Goal: Task Accomplishment & Management: Manage account settings

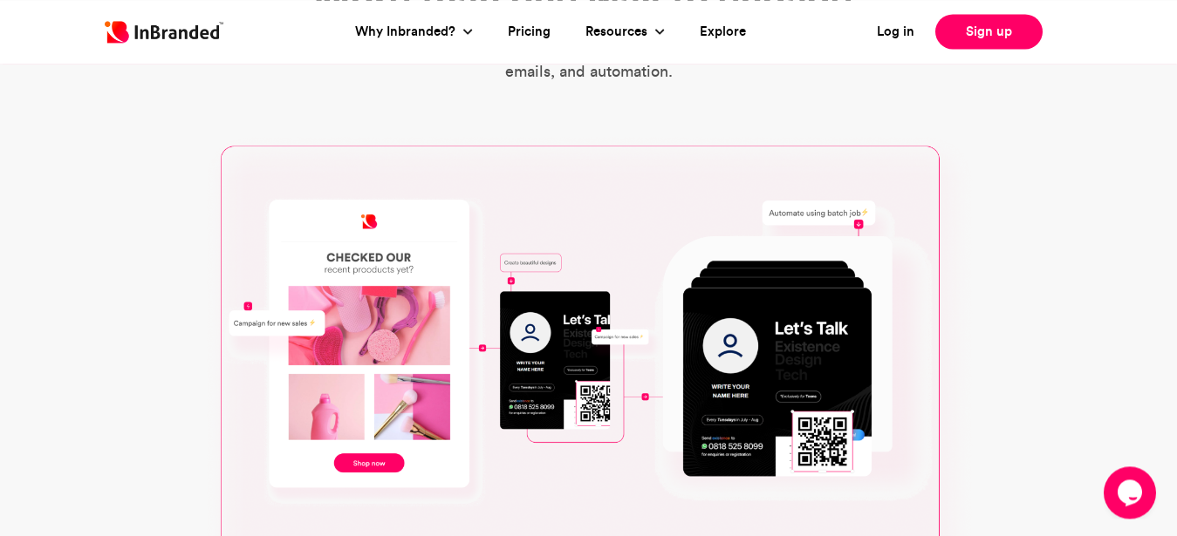
scroll to position [647, 0]
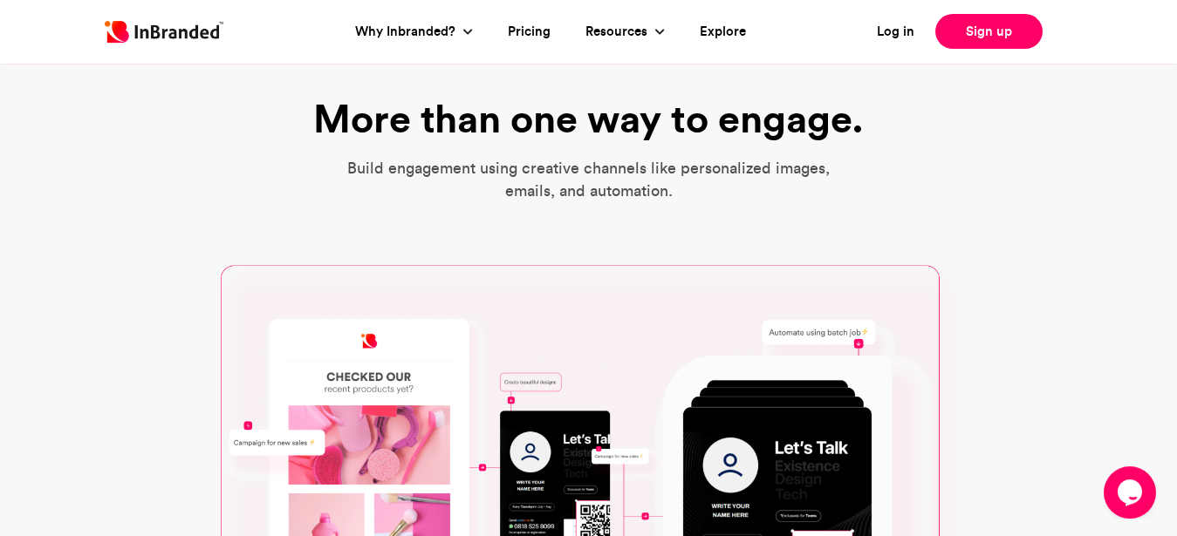
click at [1170, 51] on header "Log in Sign up Why Inbranded? Automation Integrations Inbranded vs CRM" at bounding box center [588, 32] width 1177 height 64
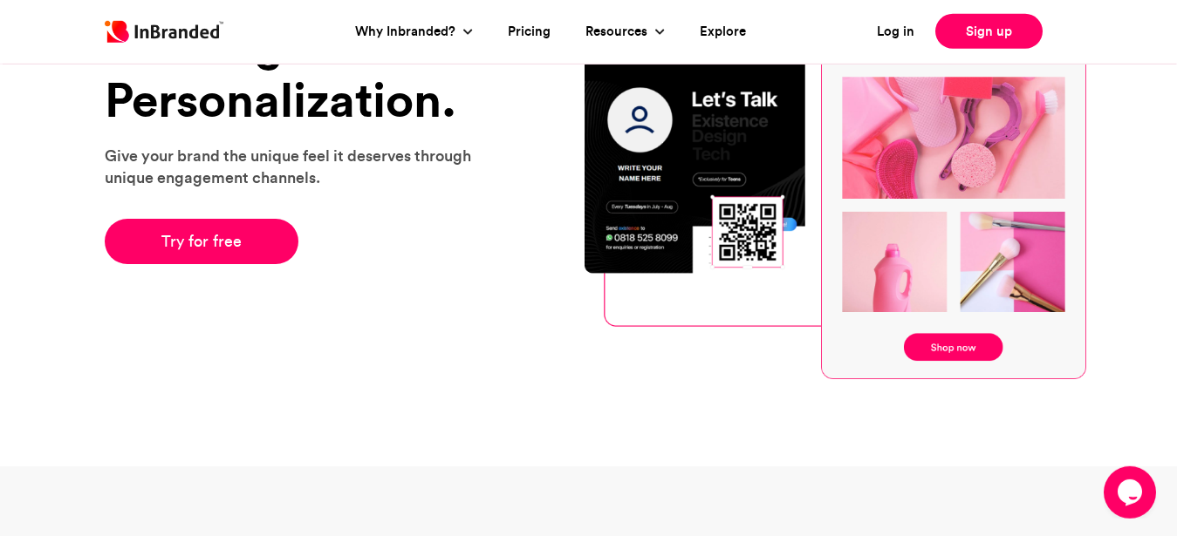
scroll to position [0, 0]
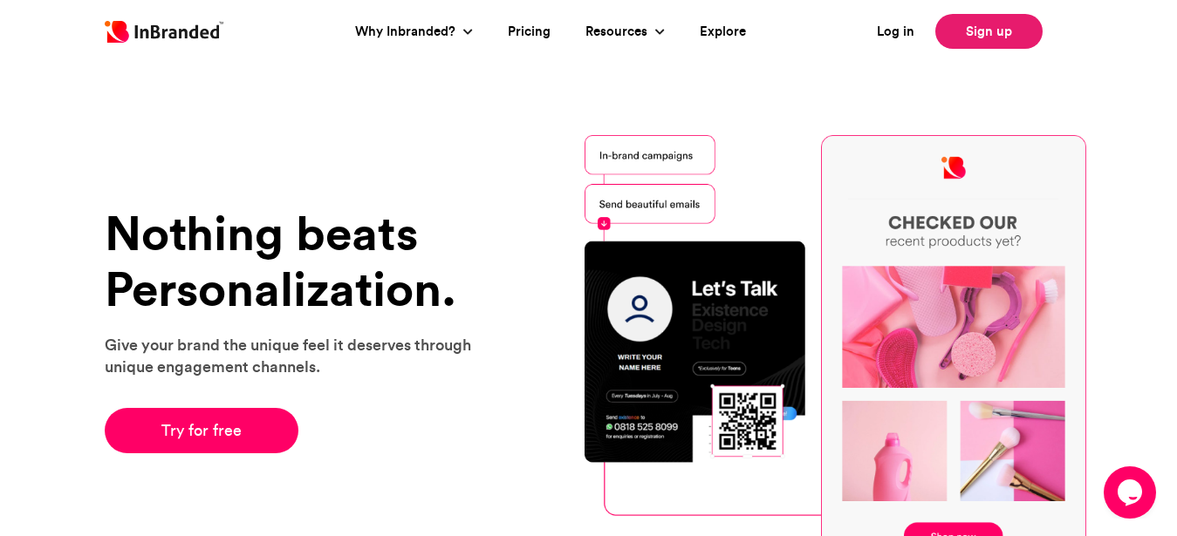
click at [977, 23] on link "Sign up" at bounding box center [988, 31] width 107 height 35
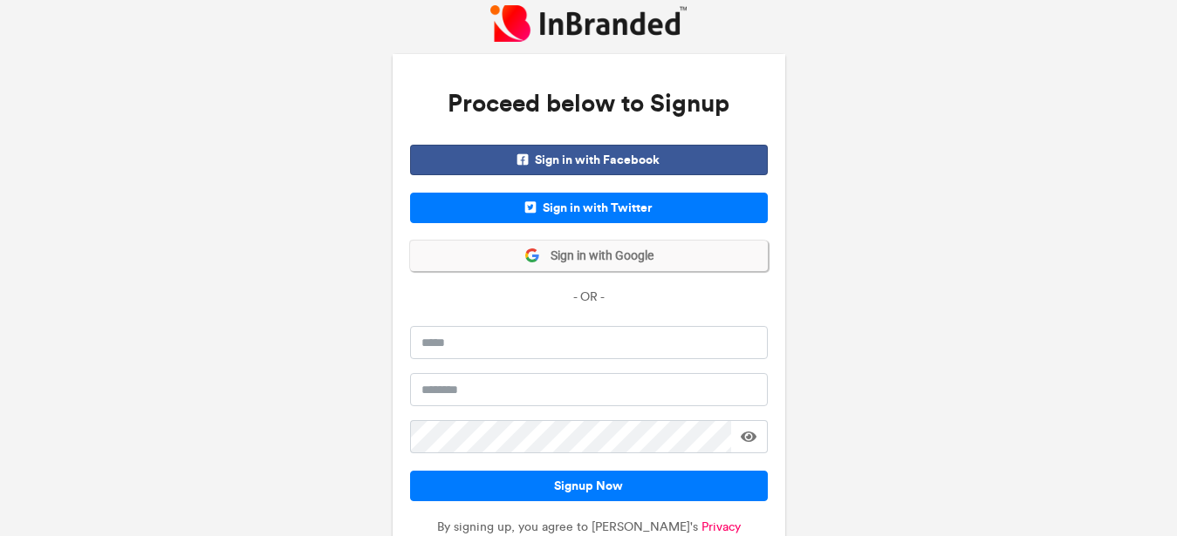
click at [615, 258] on span "Sign in with Google" at bounding box center [596, 256] width 113 height 17
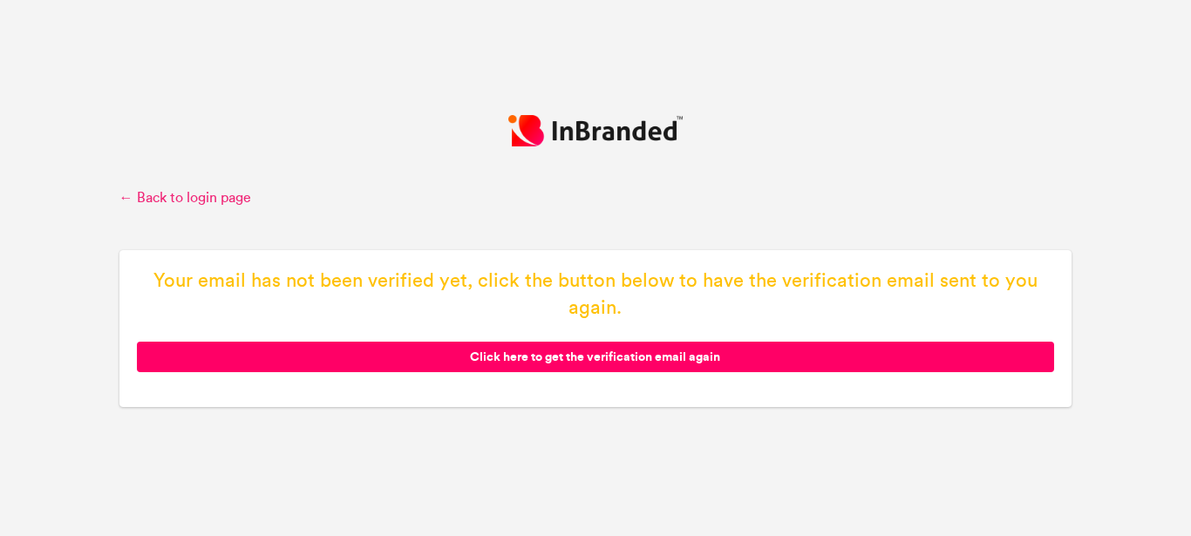
click at [194, 194] on link "← Back to login page" at bounding box center [595, 197] width 953 height 19
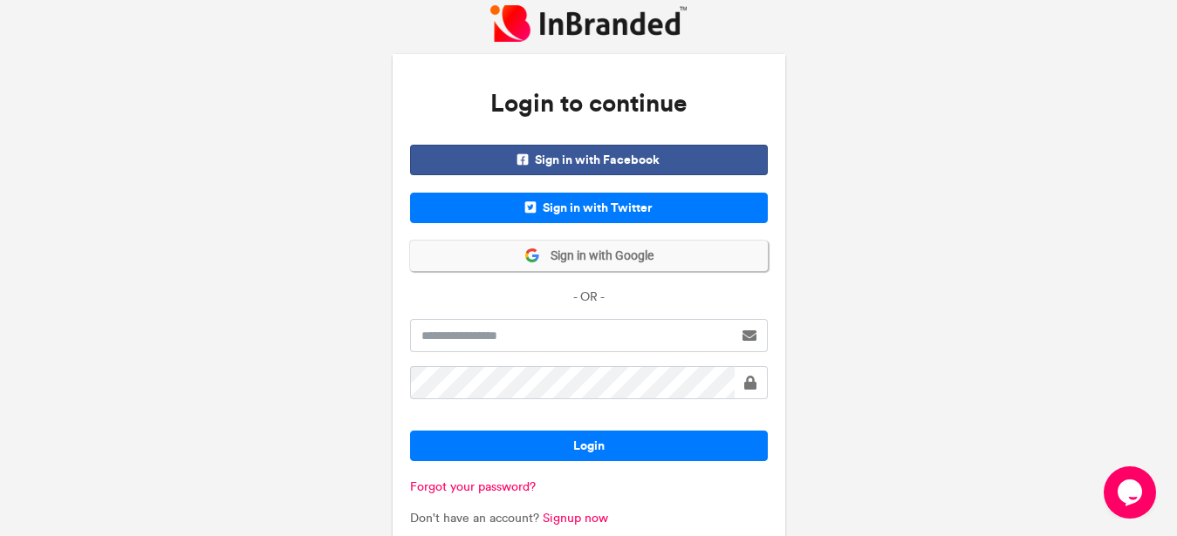
click at [574, 262] on span "Sign in with Google" at bounding box center [596, 256] width 113 height 17
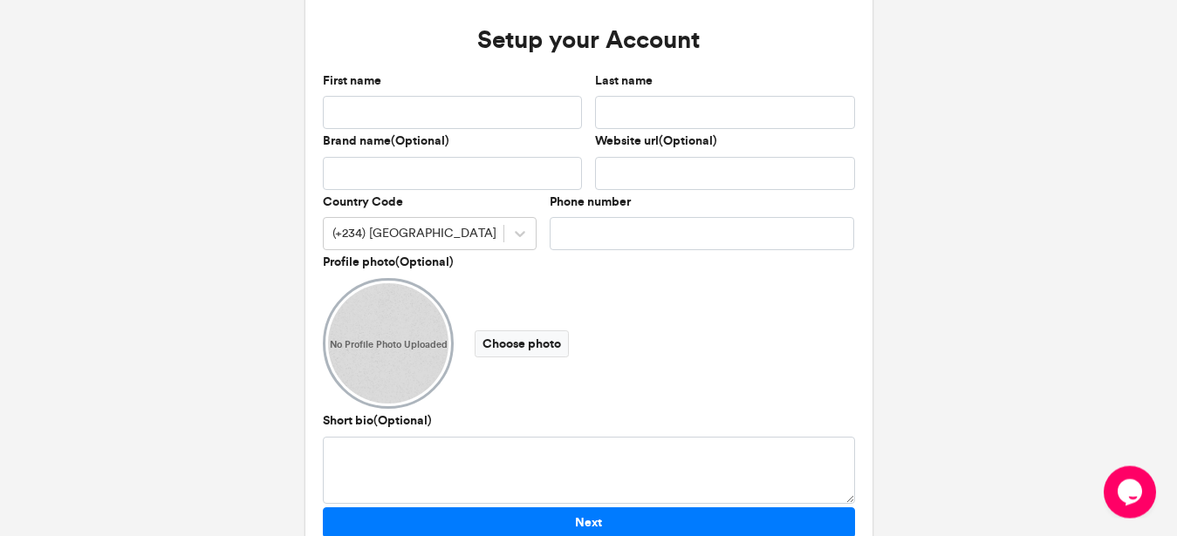
scroll to position [75, 0]
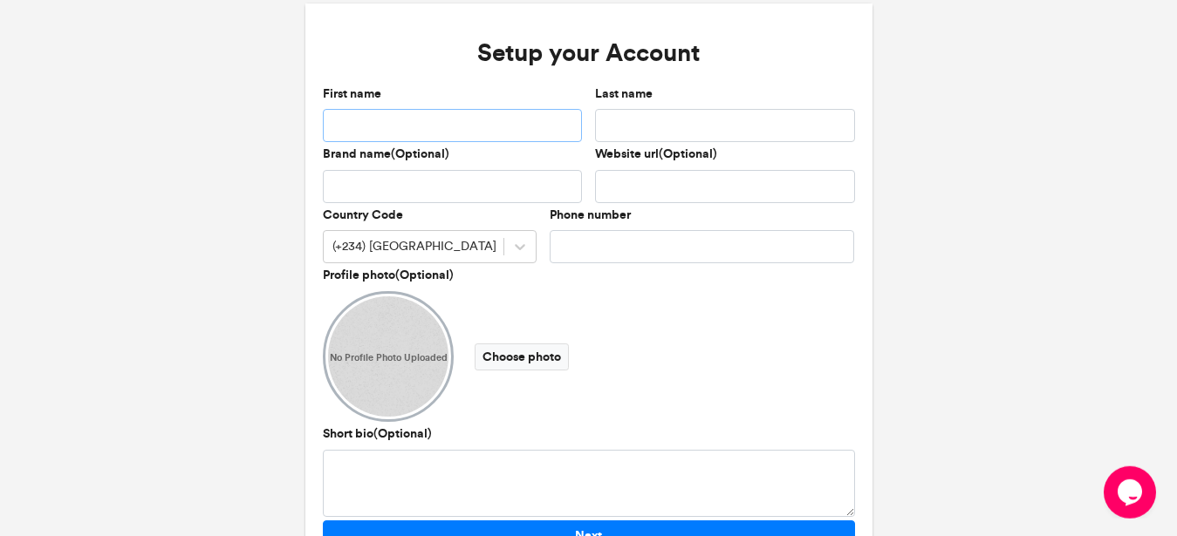
click at [441, 119] on input "First name" at bounding box center [453, 125] width 260 height 33
type input "********"
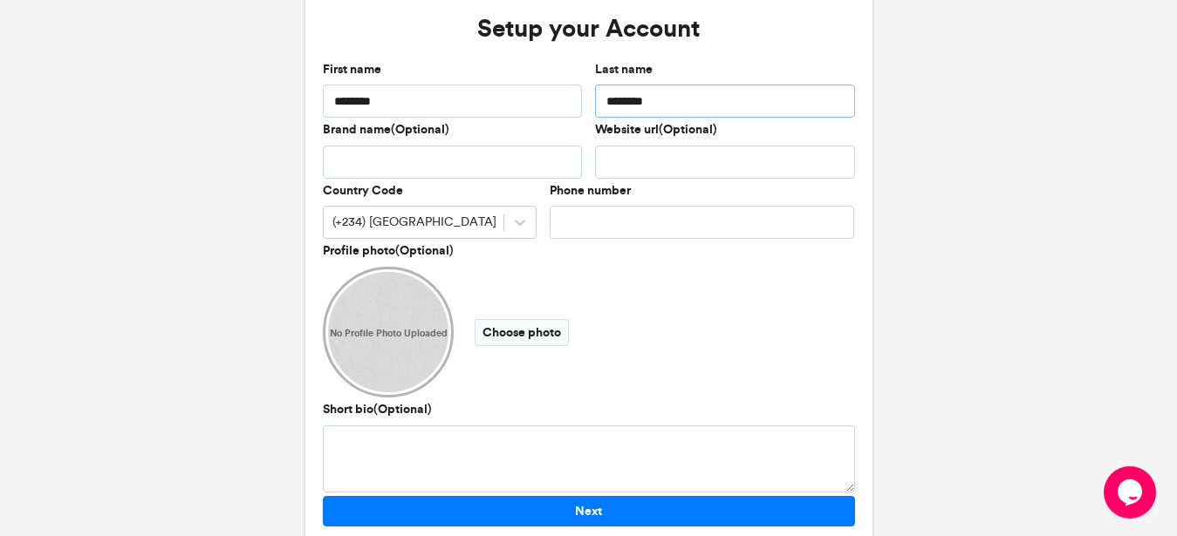
scroll to position [92, 0]
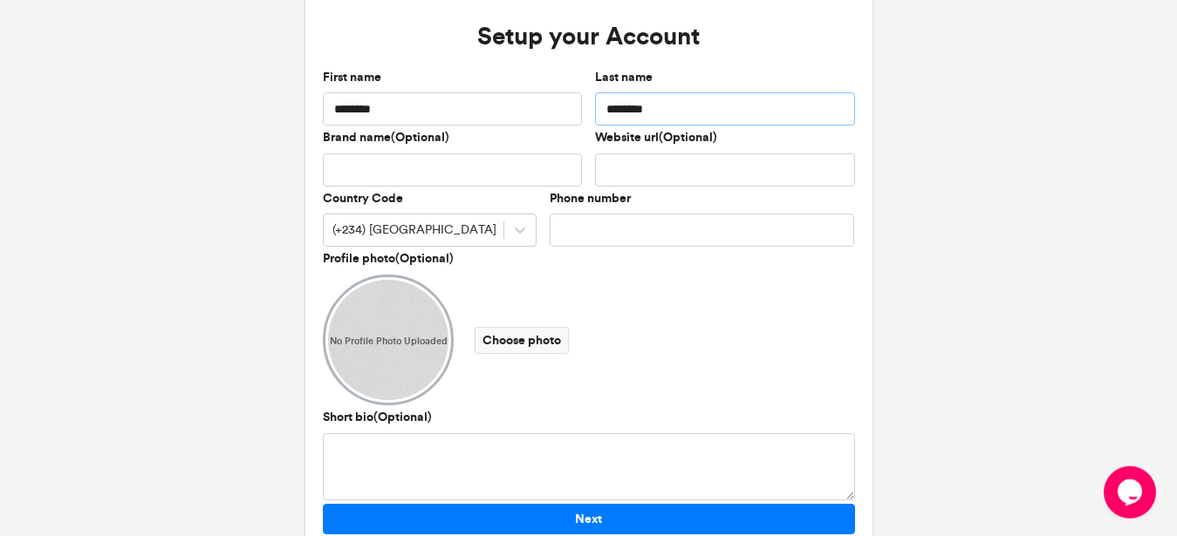
type input "********"
type input "**********"
paste input "**********"
type input "**********"
click at [408, 227] on div "(+234) Nigeria" at bounding box center [414, 230] width 164 height 17
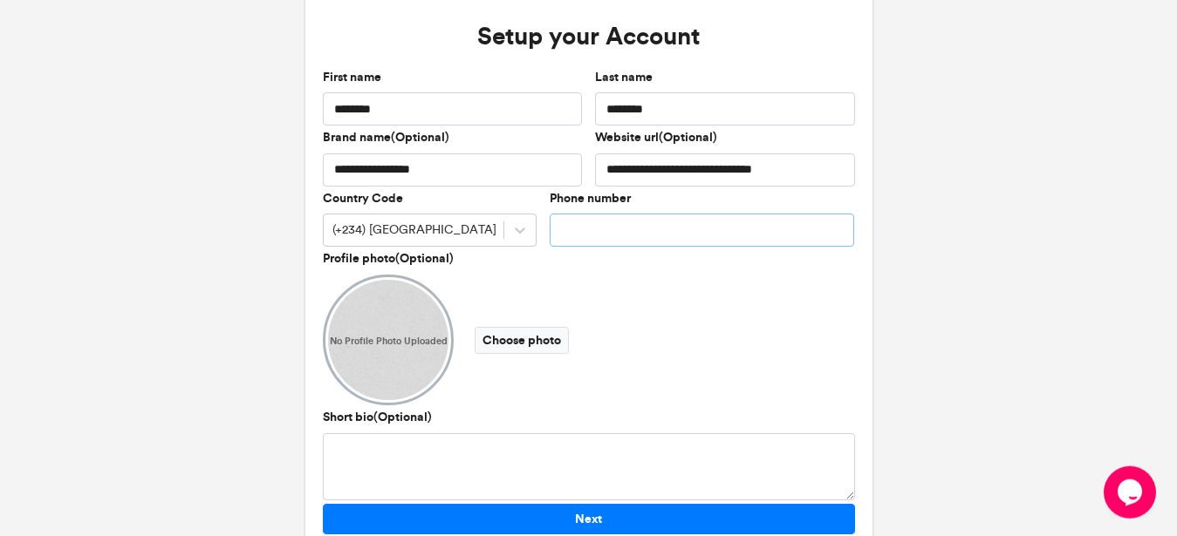
click at [645, 233] on input "Phone number" at bounding box center [701, 230] width 305 height 33
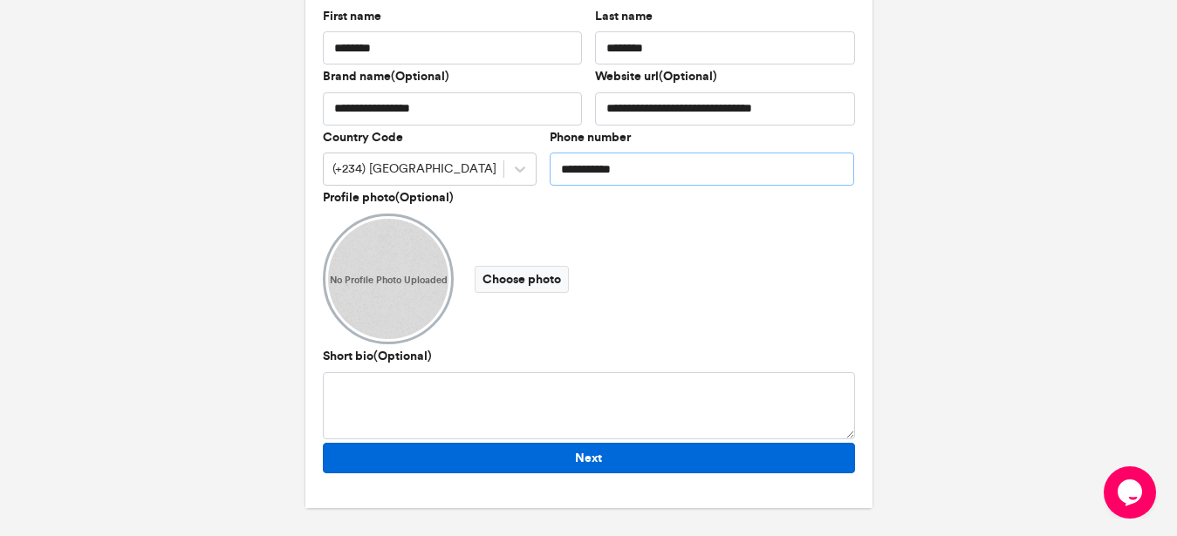
type input "**********"
click at [548, 459] on button "Next" at bounding box center [589, 458] width 532 height 31
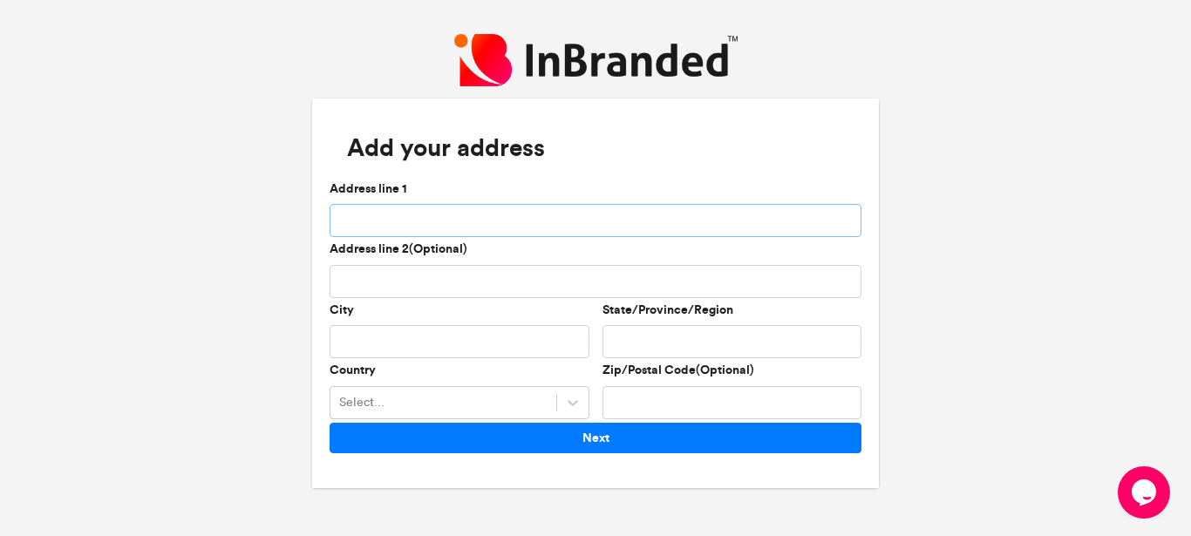
click at [482, 227] on input "Address line 1" at bounding box center [596, 220] width 532 height 33
type input "**********"
type input "*****"
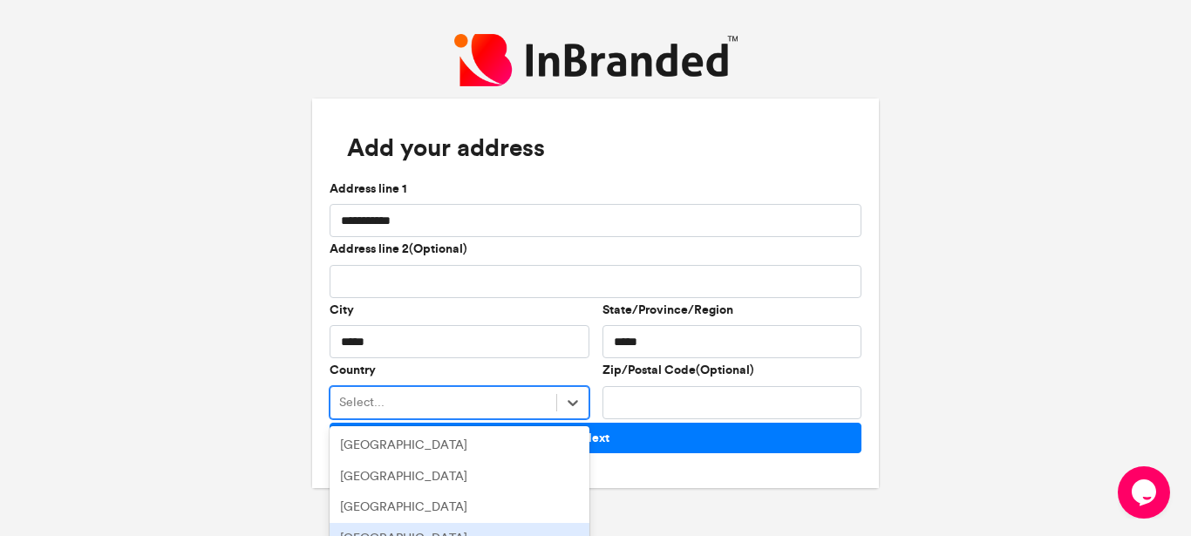
click at [521, 400] on div "option Antigua and Barbuda focused, 4 of 256. 256 results available. Use Up and…" at bounding box center [460, 402] width 260 height 33
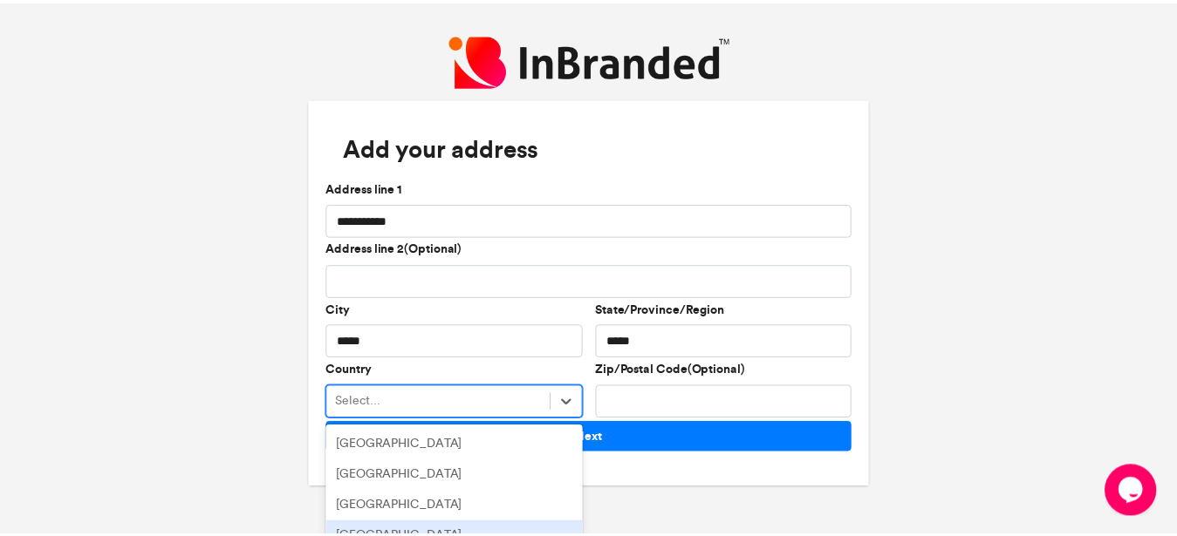
scroll to position [152, 0]
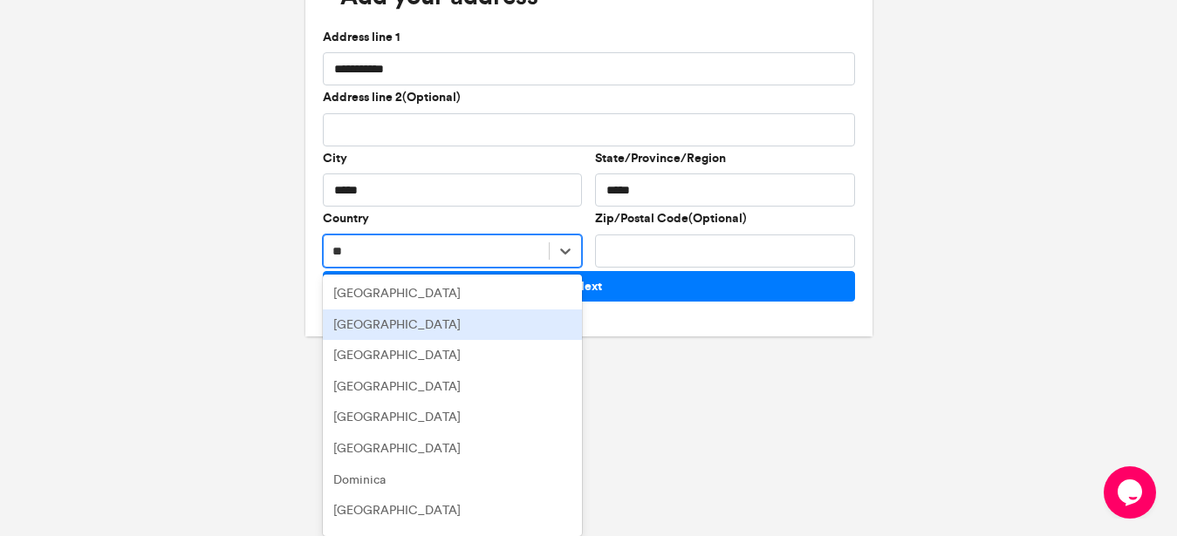
type input "***"
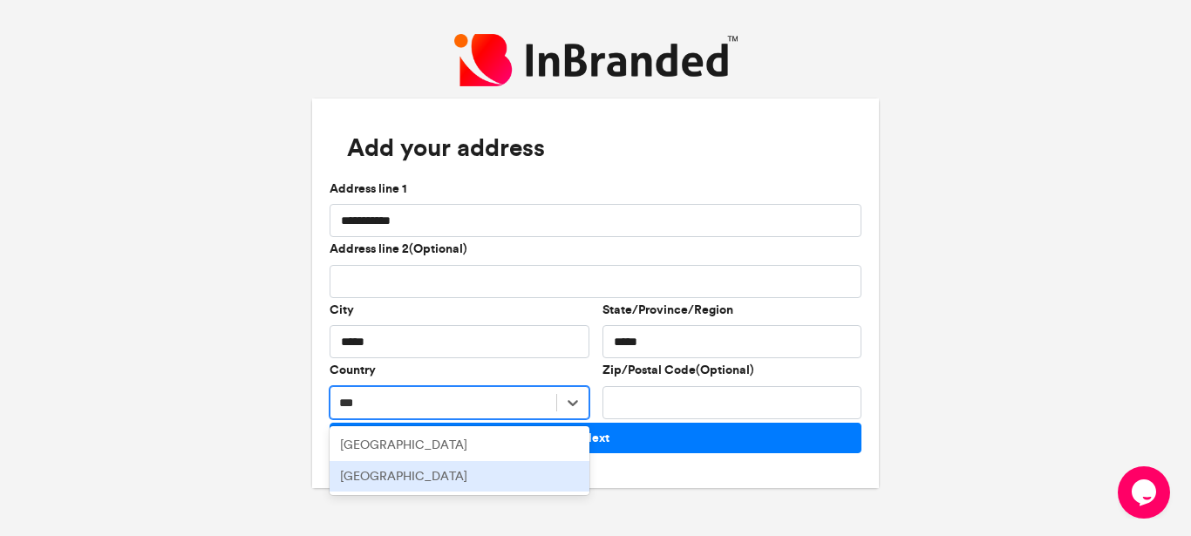
click at [420, 476] on div "[GEOGRAPHIC_DATA]" at bounding box center [460, 476] width 260 height 31
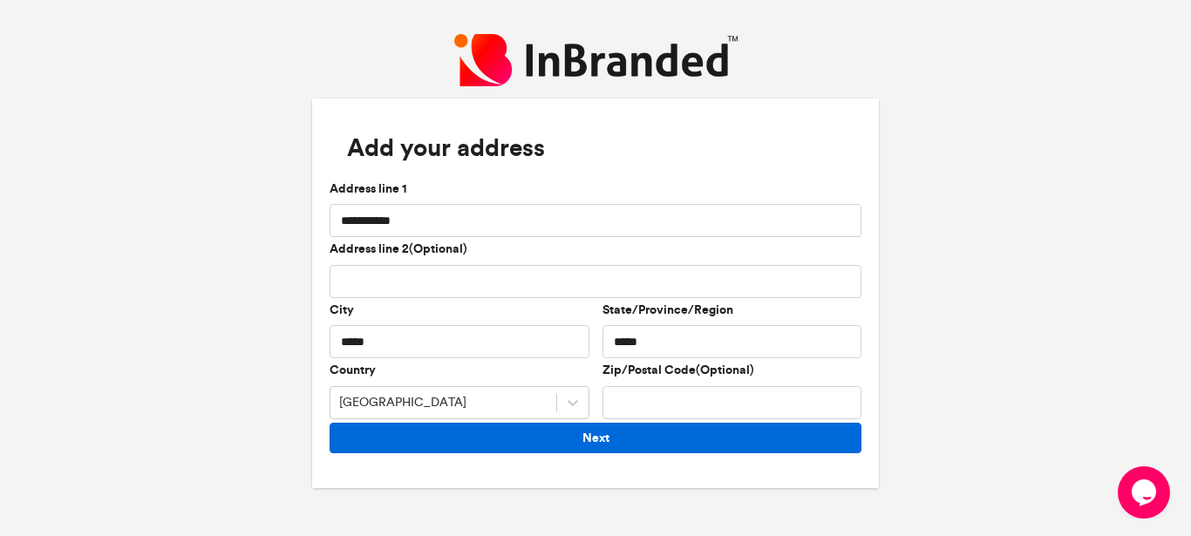
click at [619, 447] on button "Next" at bounding box center [596, 438] width 532 height 31
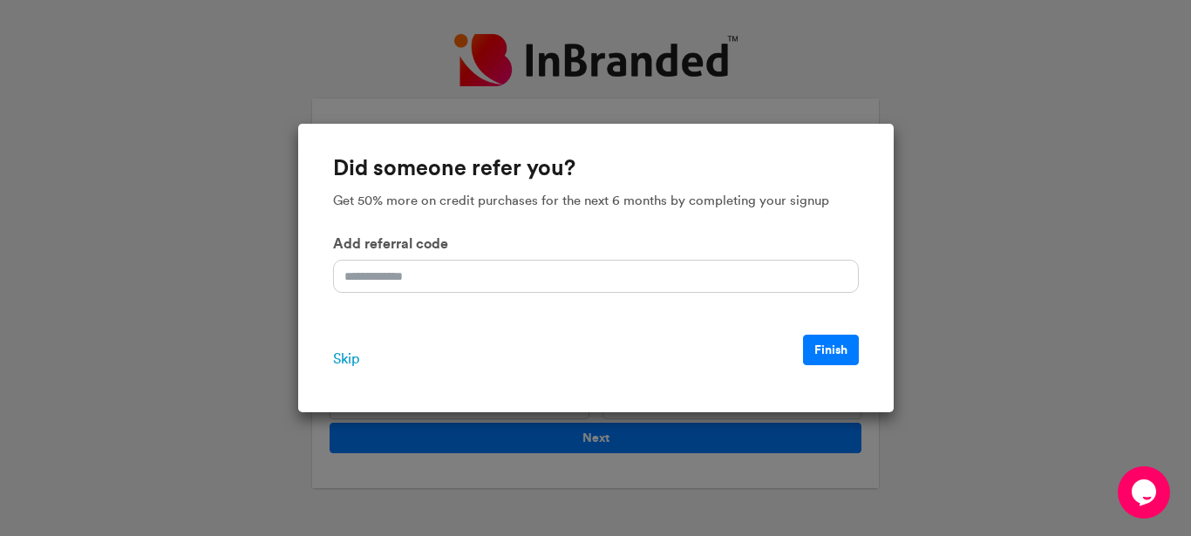
click at [347, 357] on span "Skip" at bounding box center [346, 359] width 26 height 21
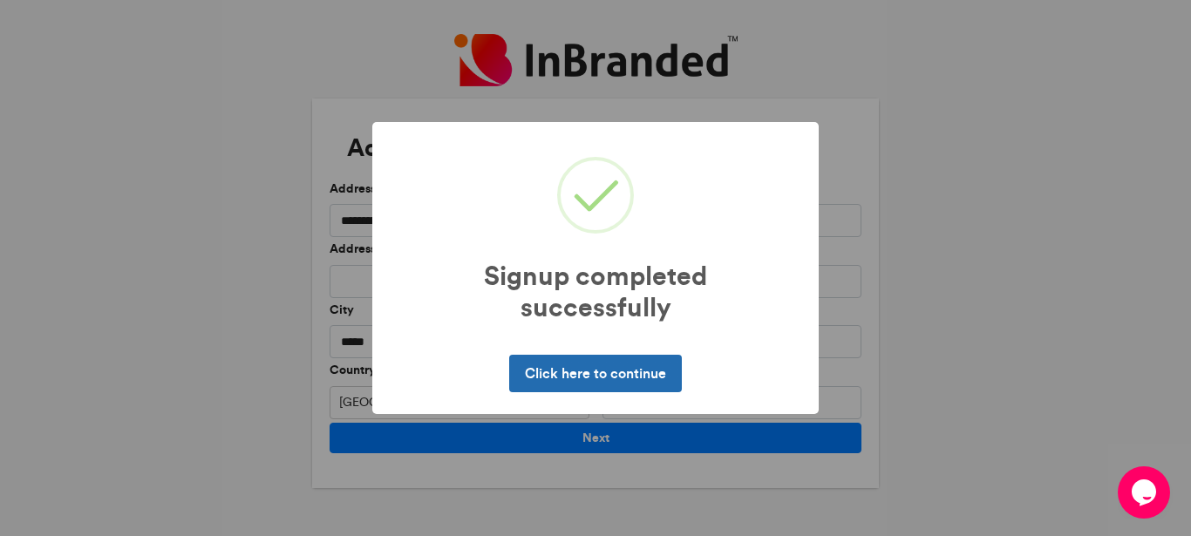
click at [579, 384] on button "Click here to continue" at bounding box center [595, 373] width 172 height 37
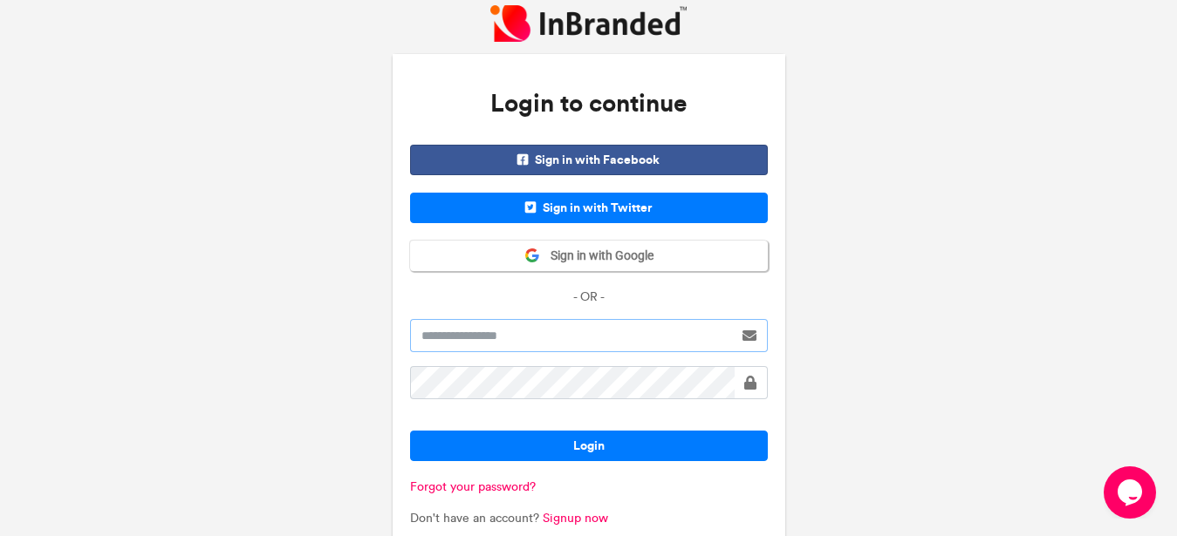
click at [579, 345] on input "text" at bounding box center [571, 335] width 323 height 33
type input "**********"
click at [685, 294] on p "- OR -" at bounding box center [589, 297] width 358 height 17
click at [613, 250] on span "Sign in with Google" at bounding box center [596, 256] width 113 height 17
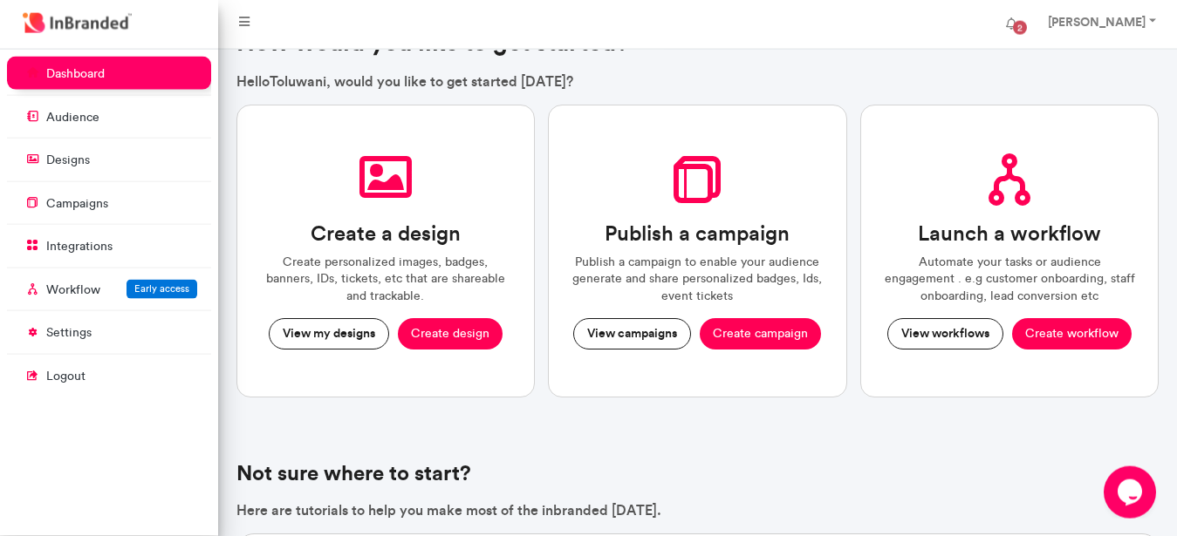
scroll to position [53, 0]
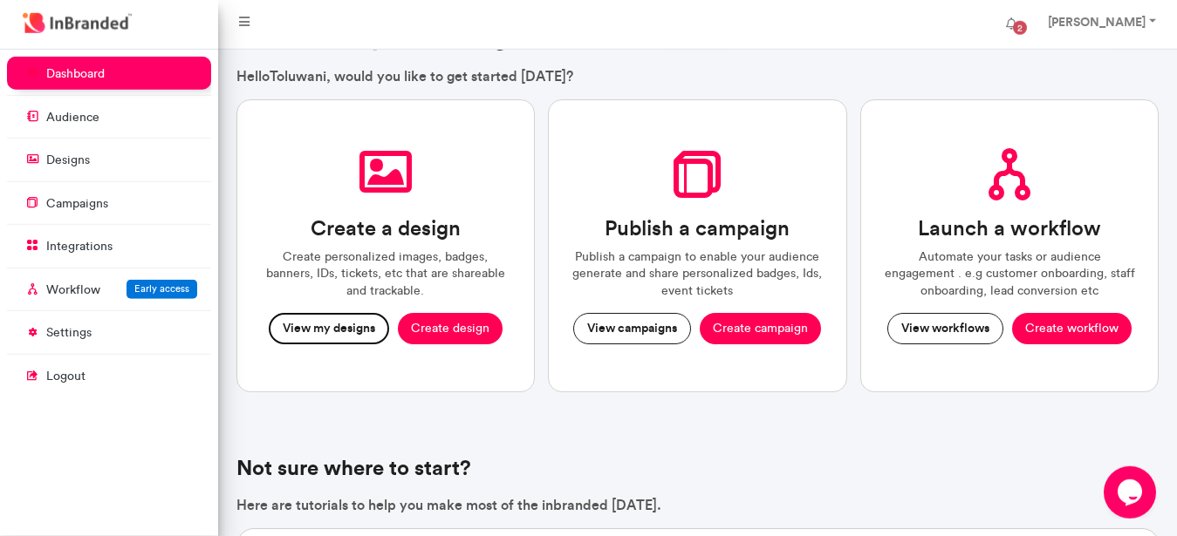
click at [358, 327] on button "View my designs" at bounding box center [329, 328] width 120 height 31
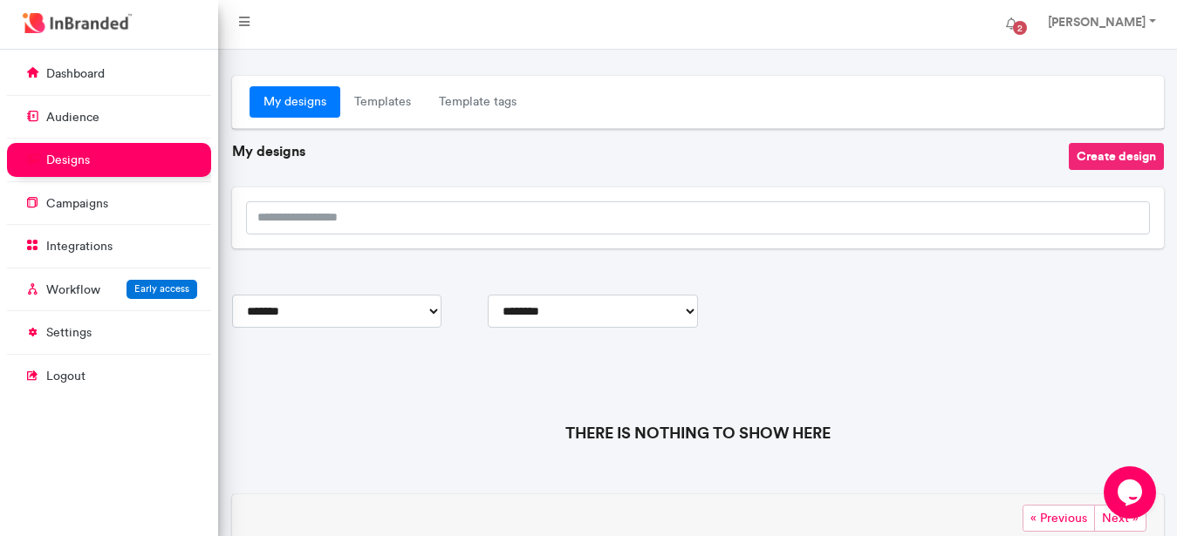
click at [1107, 154] on button "Create design" at bounding box center [1115, 156] width 95 height 27
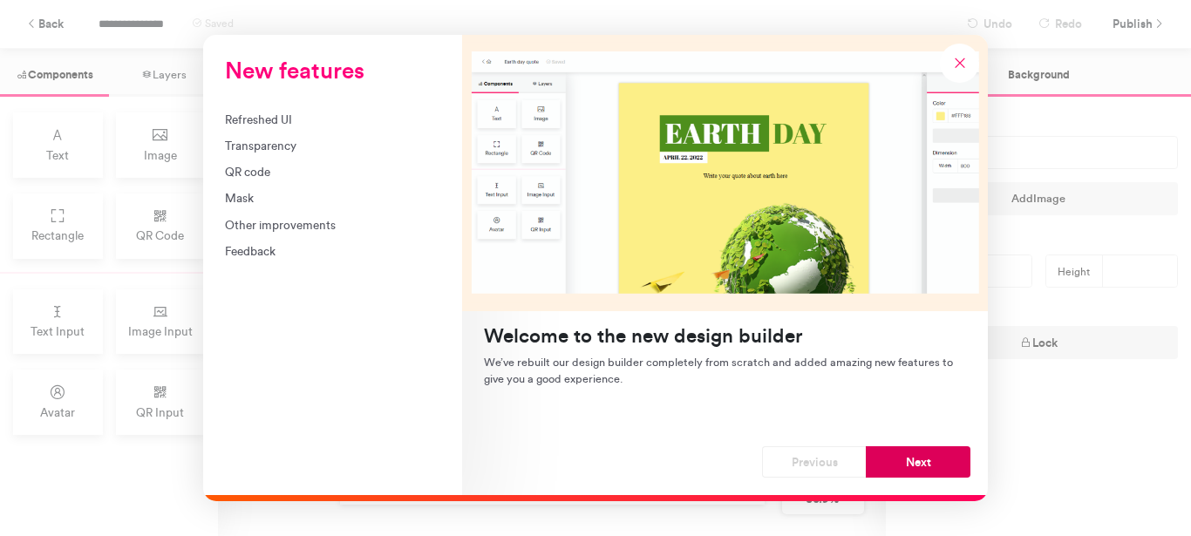
click at [891, 460] on button "Next" at bounding box center [918, 462] width 105 height 31
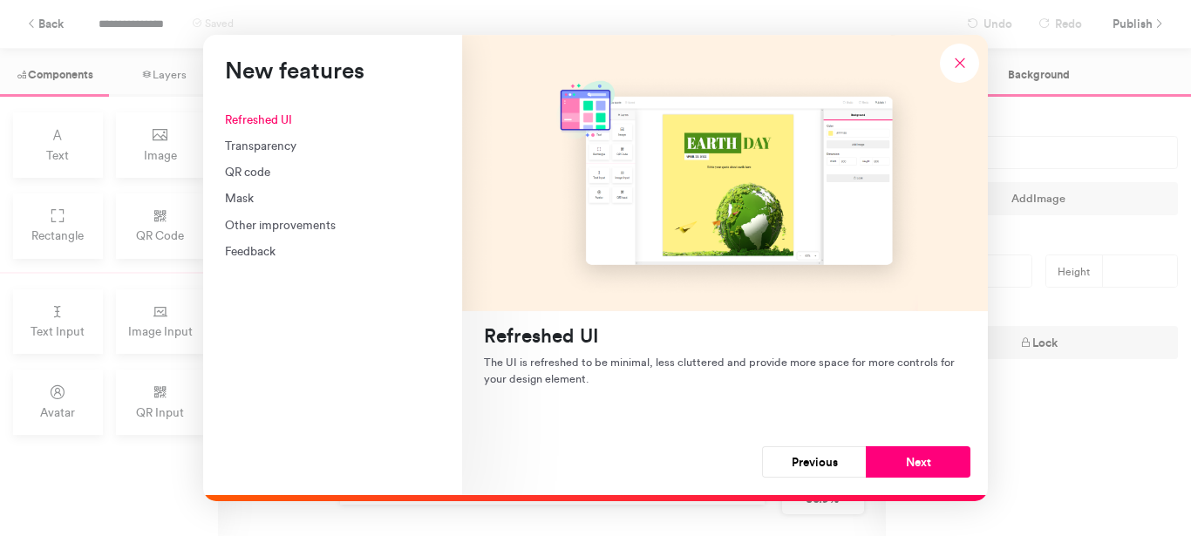
click at [891, 460] on button "Next" at bounding box center [918, 462] width 105 height 31
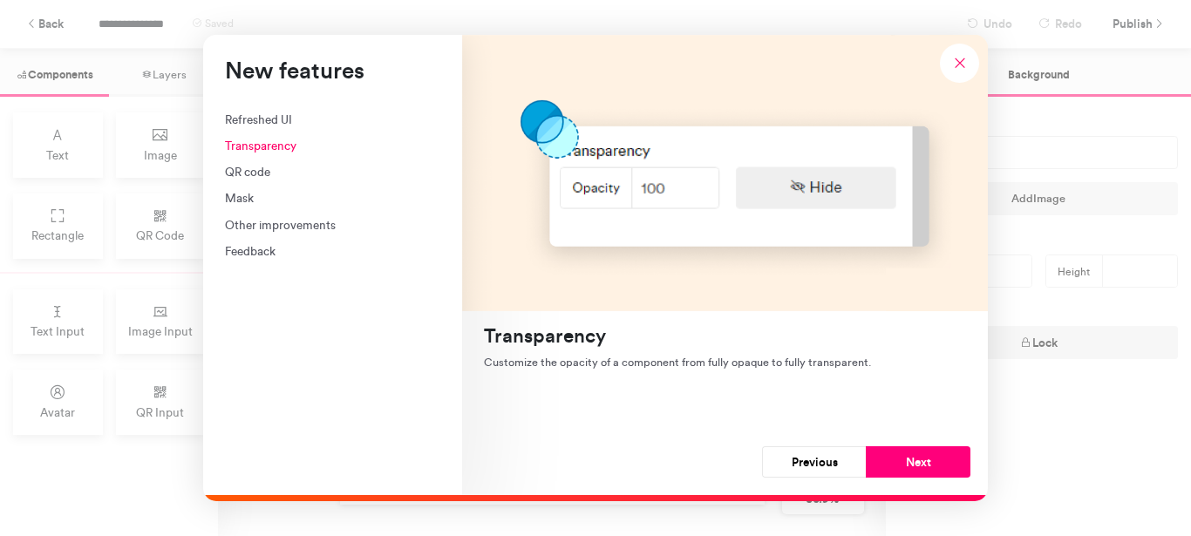
click at [891, 460] on button "Next" at bounding box center [918, 462] width 105 height 31
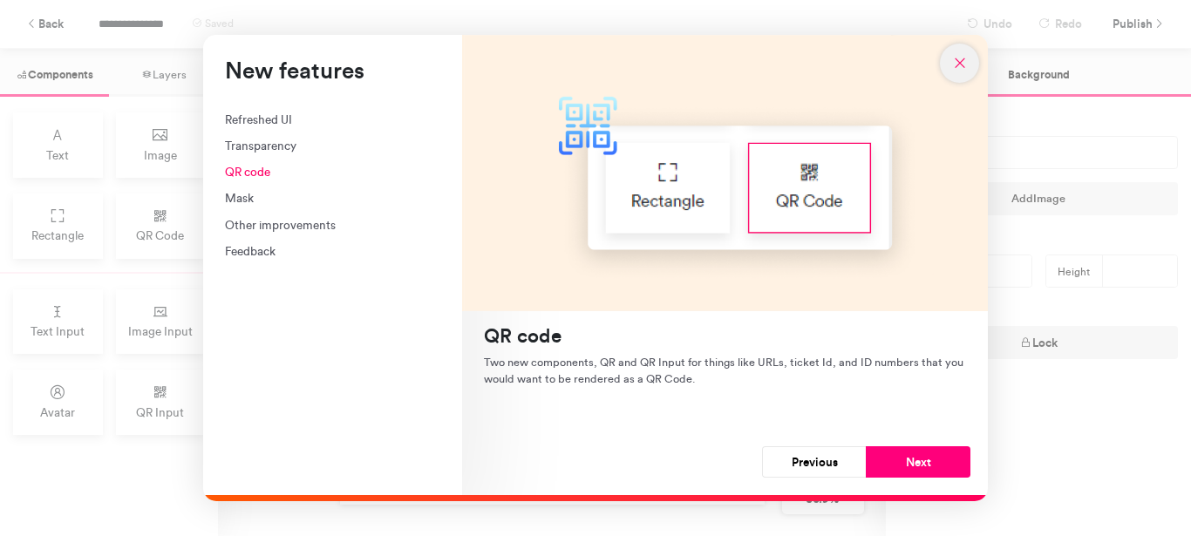
click at [955, 70] on icon "New features" at bounding box center [960, 63] width 16 height 16
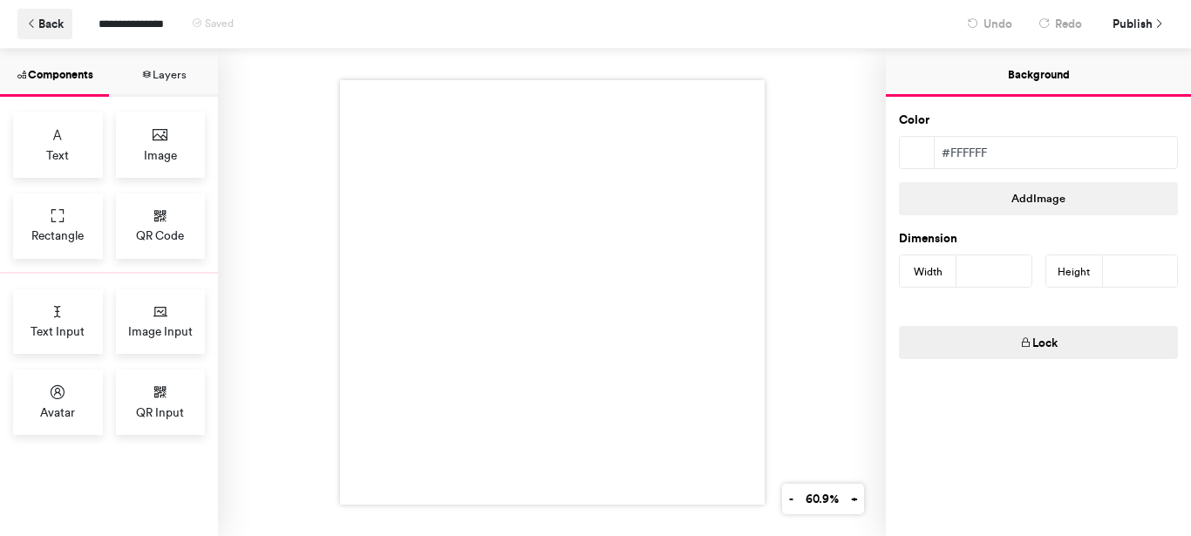
click at [31, 22] on icon at bounding box center [32, 24] width 12 height 12
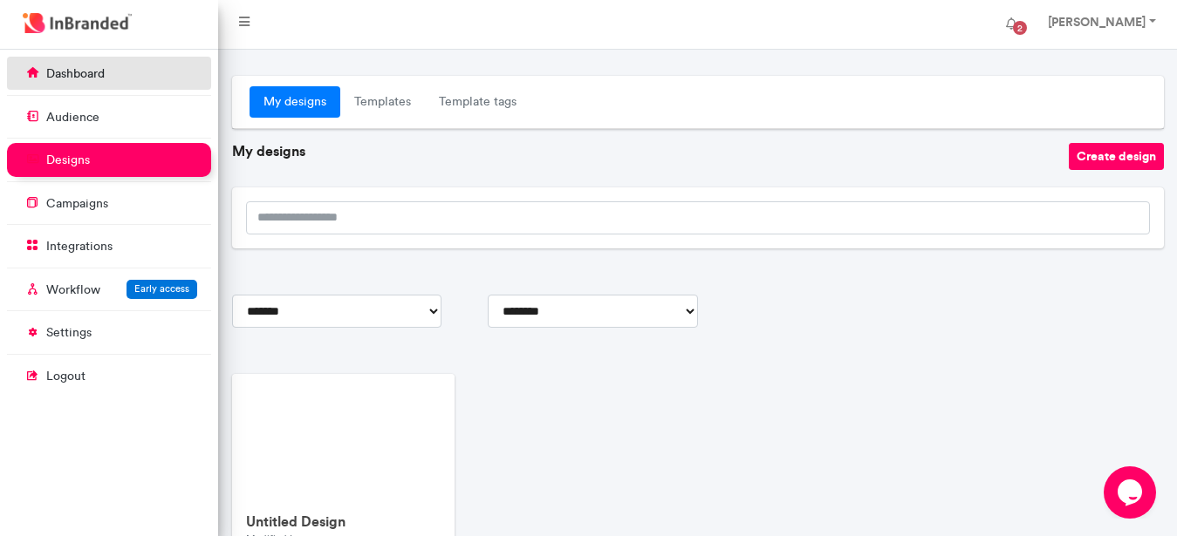
click at [65, 74] on p "dashboard" at bounding box center [75, 73] width 58 height 17
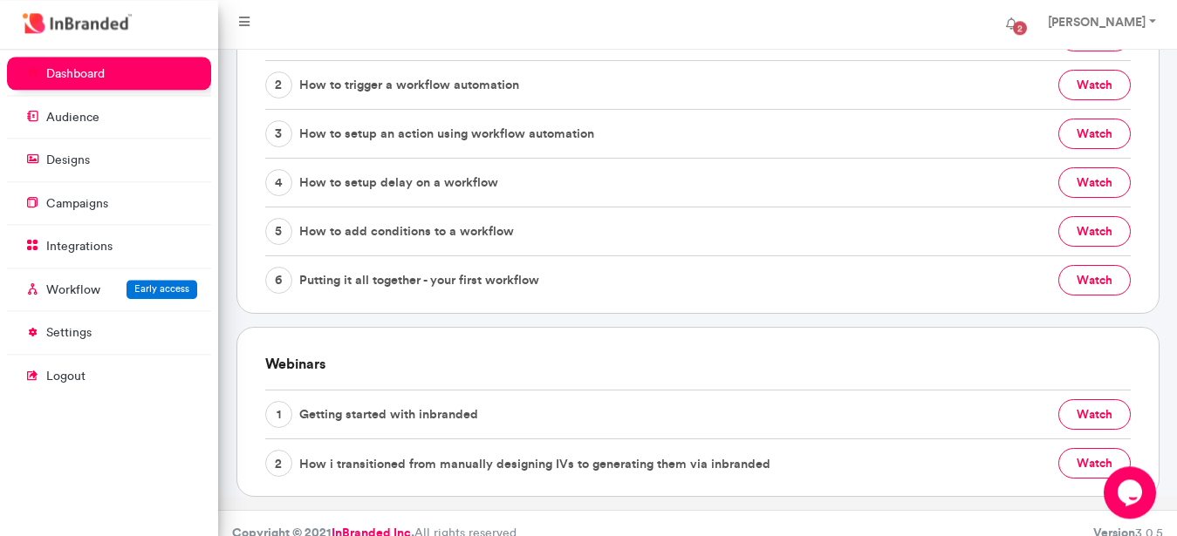
scroll to position [984, 0]
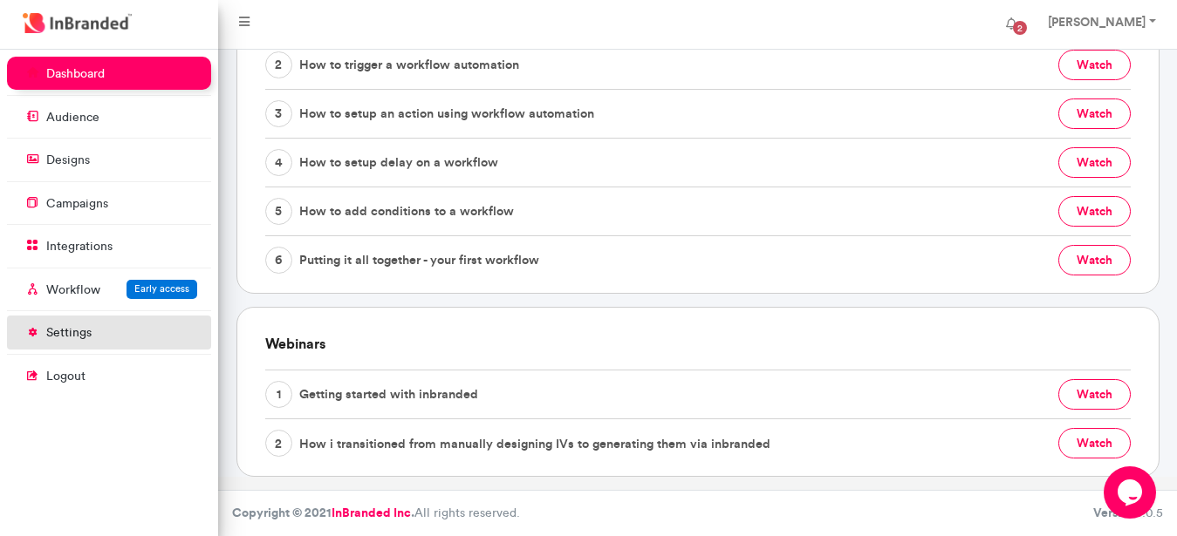
click at [82, 333] on p "settings" at bounding box center [68, 332] width 45 height 17
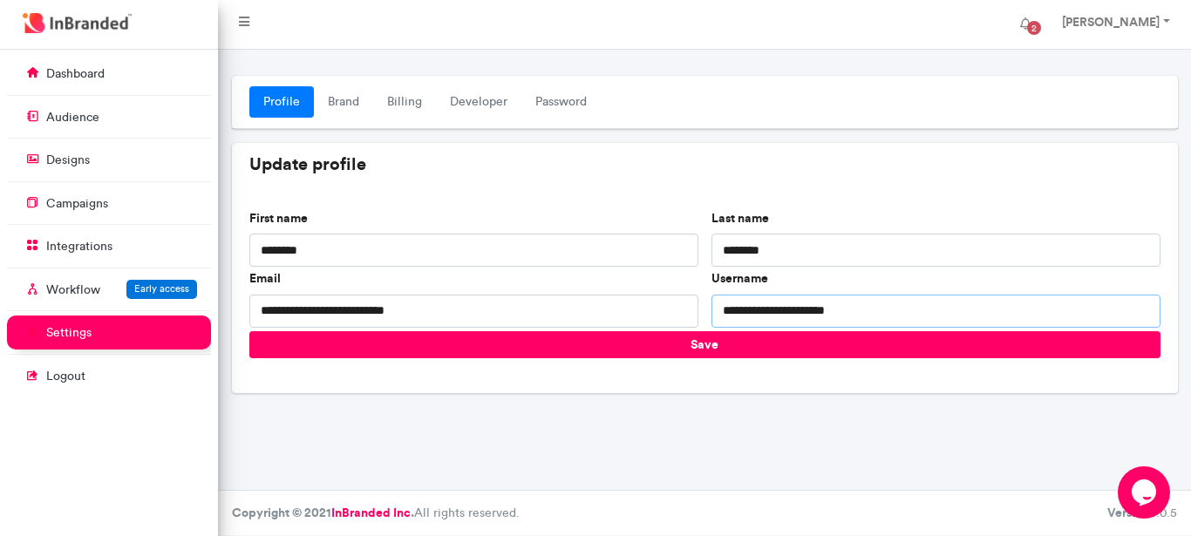
drag, startPoint x: 701, startPoint y: 306, endPoint x: 665, endPoint y: 312, distance: 37.1
click at [712, 312] on input "**********" at bounding box center [936, 311] width 449 height 33
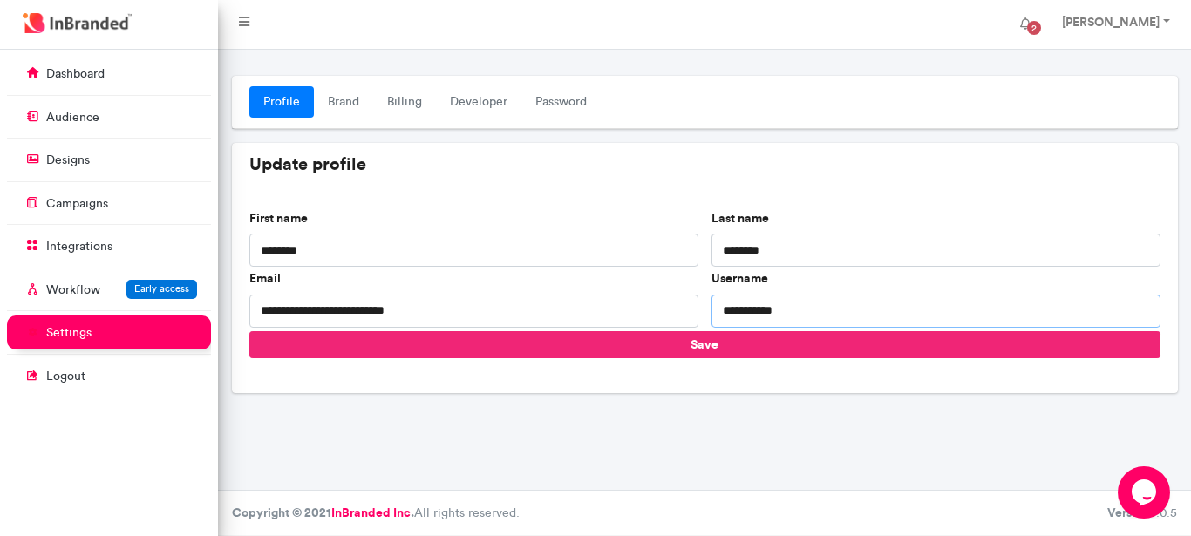
type input "**********"
click at [624, 350] on button "Save" at bounding box center [704, 344] width 911 height 27
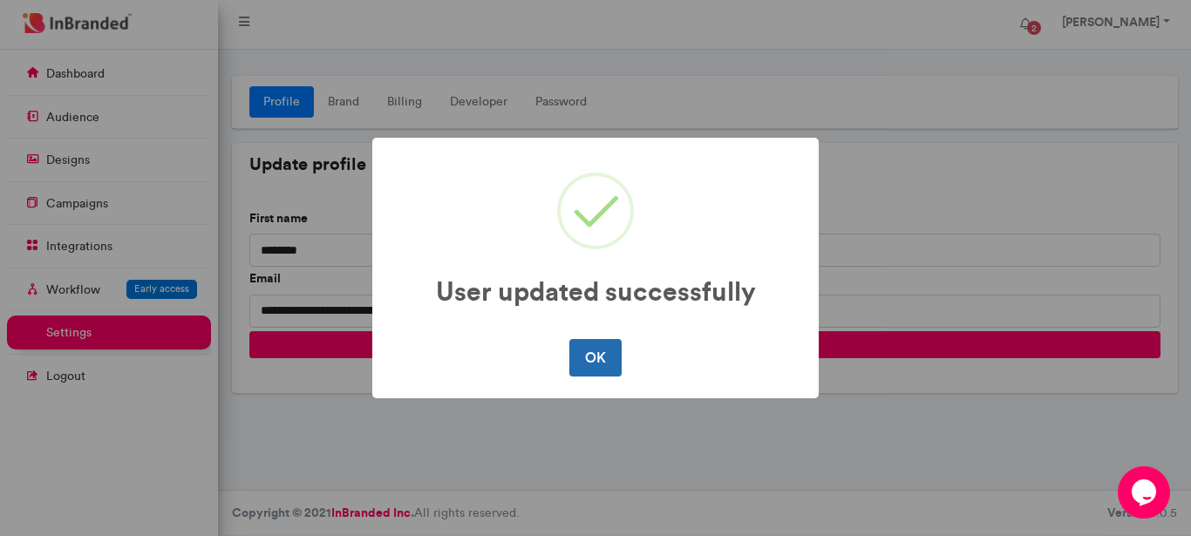
click at [588, 361] on button "OK" at bounding box center [595, 357] width 51 height 37
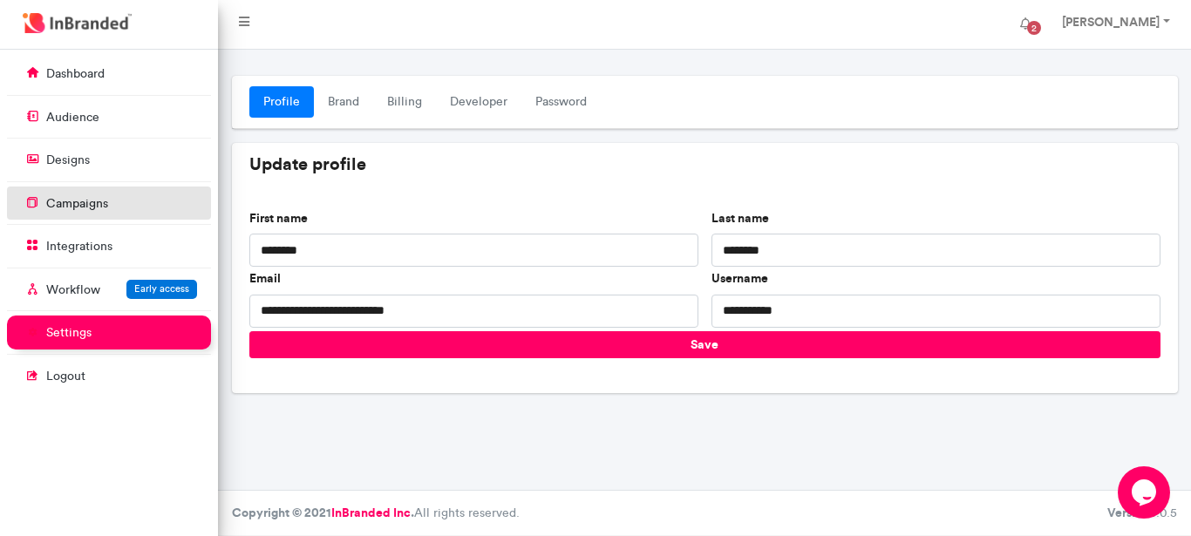
click at [99, 188] on link "campaigns" at bounding box center [109, 203] width 204 height 33
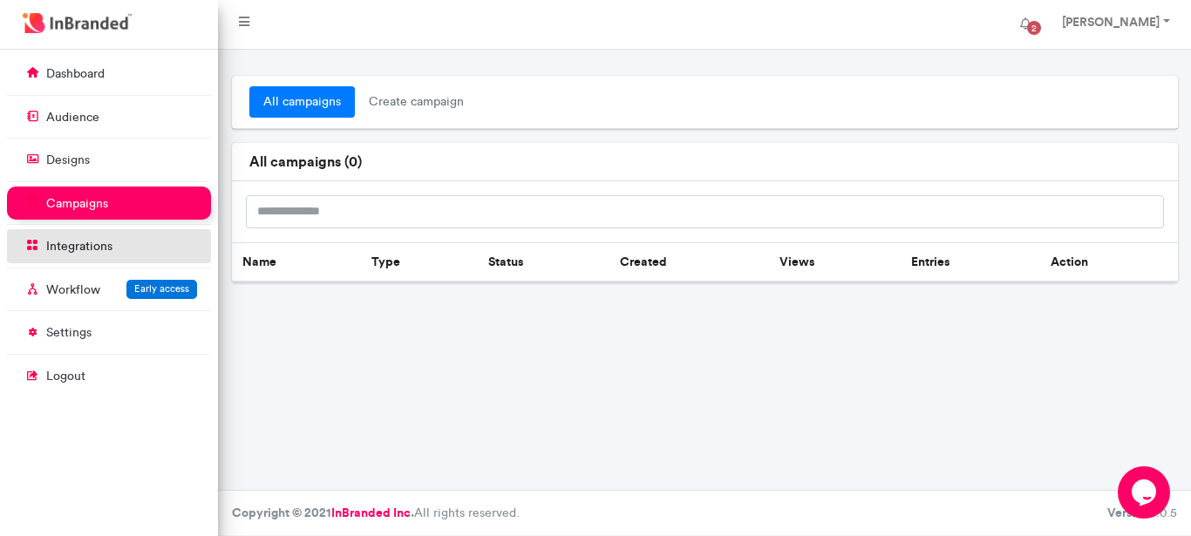
click at [131, 249] on link "integrations" at bounding box center [109, 245] width 204 height 33
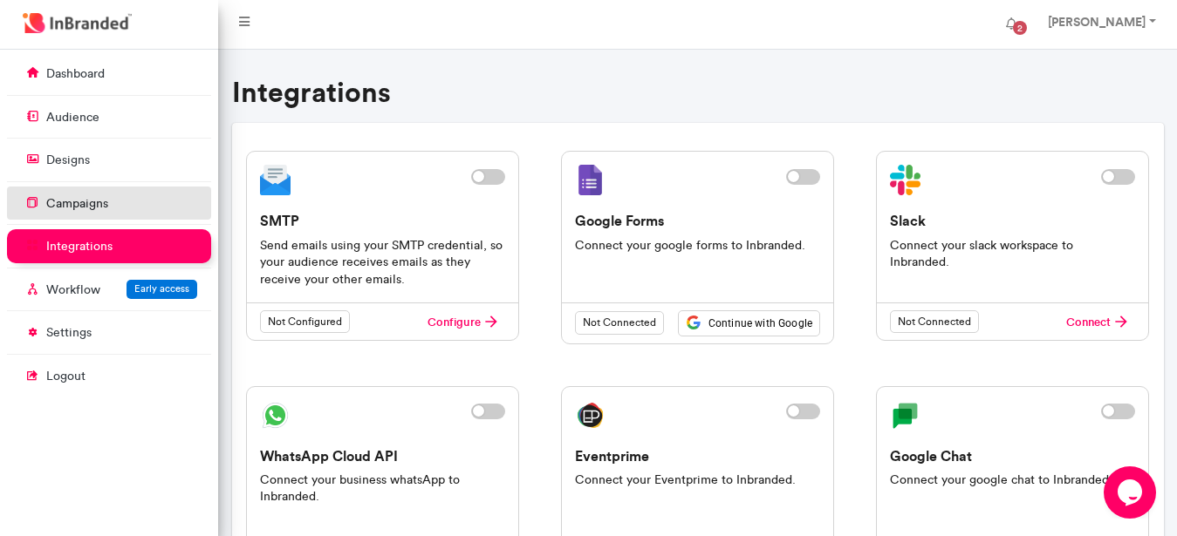
click at [161, 204] on link "campaigns" at bounding box center [109, 203] width 204 height 33
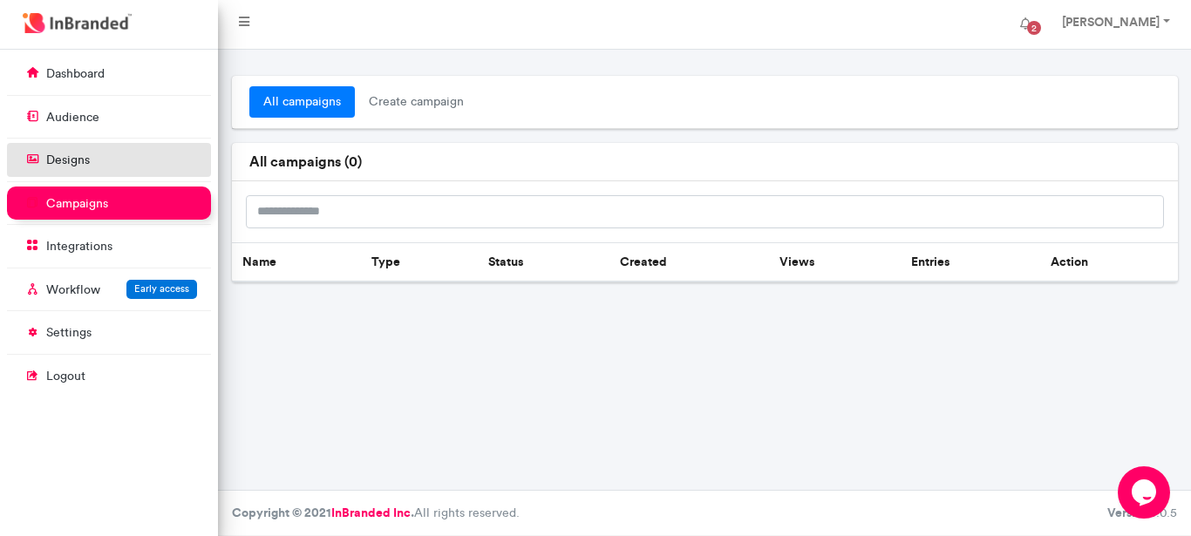
click at [168, 163] on link "designs" at bounding box center [109, 159] width 204 height 33
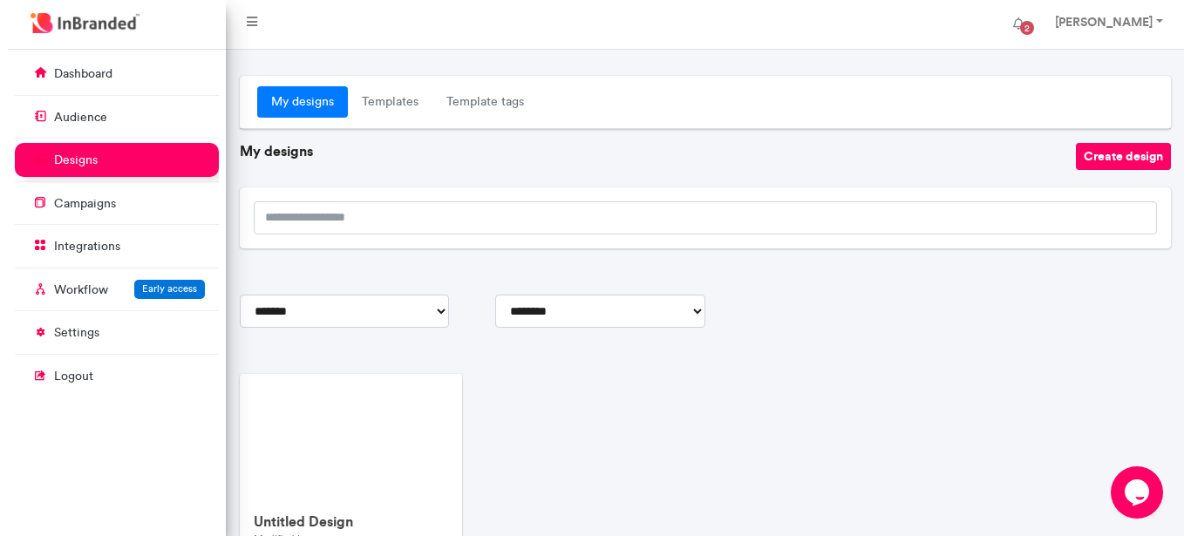
scroll to position [151, 0]
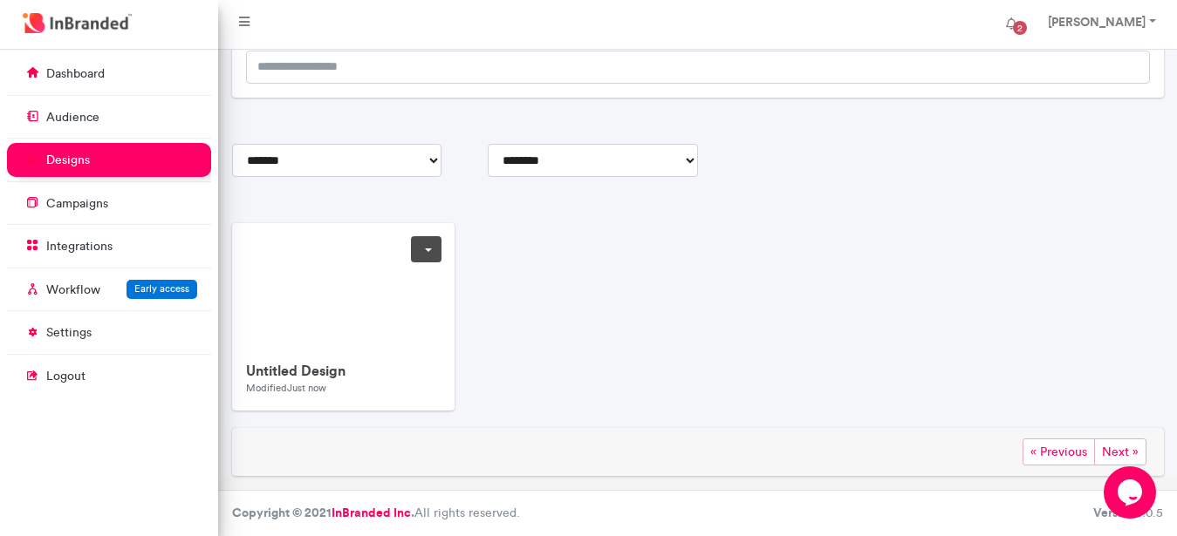
click at [425, 247] on link at bounding box center [426, 249] width 31 height 26
click at [358, 361] on span "Delete" at bounding box center [372, 350] width 138 height 28
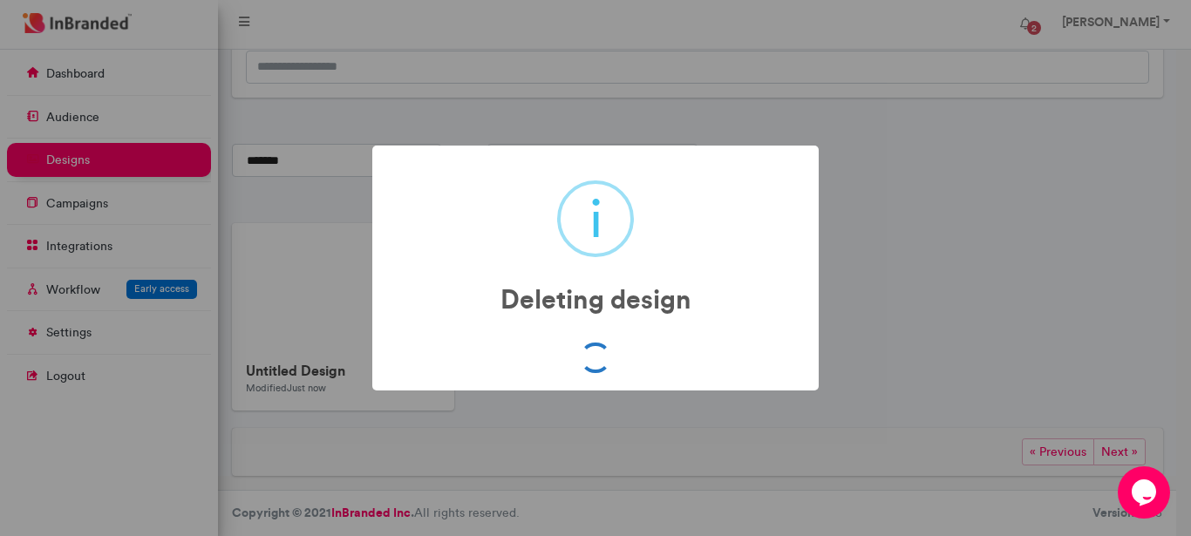
scroll to position [66, 0]
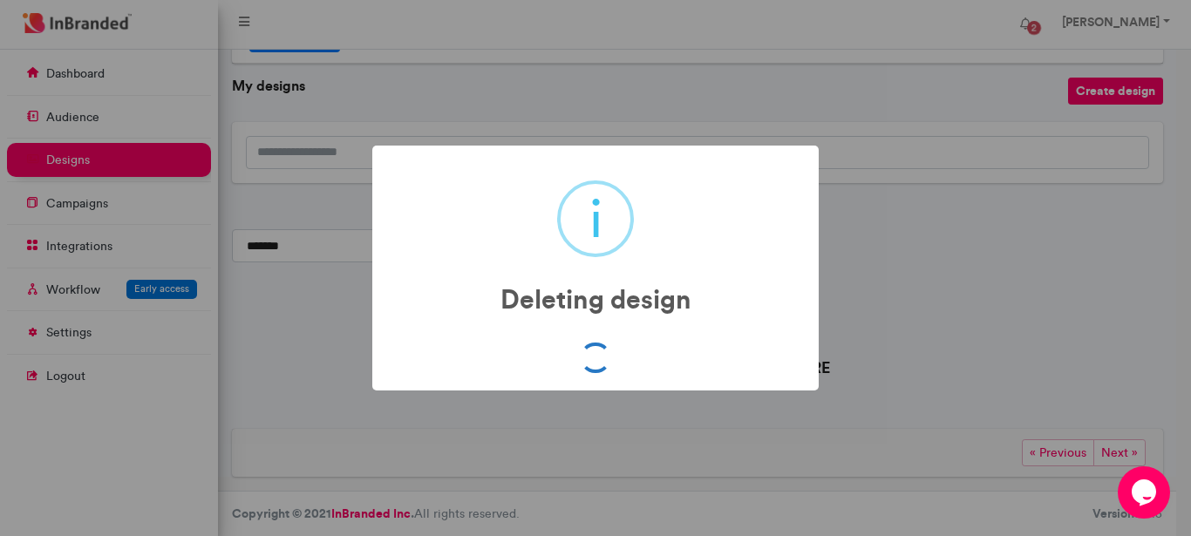
click at [423, 80] on div "i Deleting design × OK No Cancel" at bounding box center [595, 268] width 1191 height 536
click at [221, 265] on div "i Deleting design × OK No Cancel" at bounding box center [595, 268] width 1191 height 536
drag, startPoint x: 253, startPoint y: 251, endPoint x: 313, endPoint y: 236, distance: 62.0
click at [266, 248] on div "i Deleting design × OK No Cancel" at bounding box center [595, 268] width 1191 height 536
drag, startPoint x: 313, startPoint y: 236, endPoint x: 427, endPoint y: 227, distance: 114.7
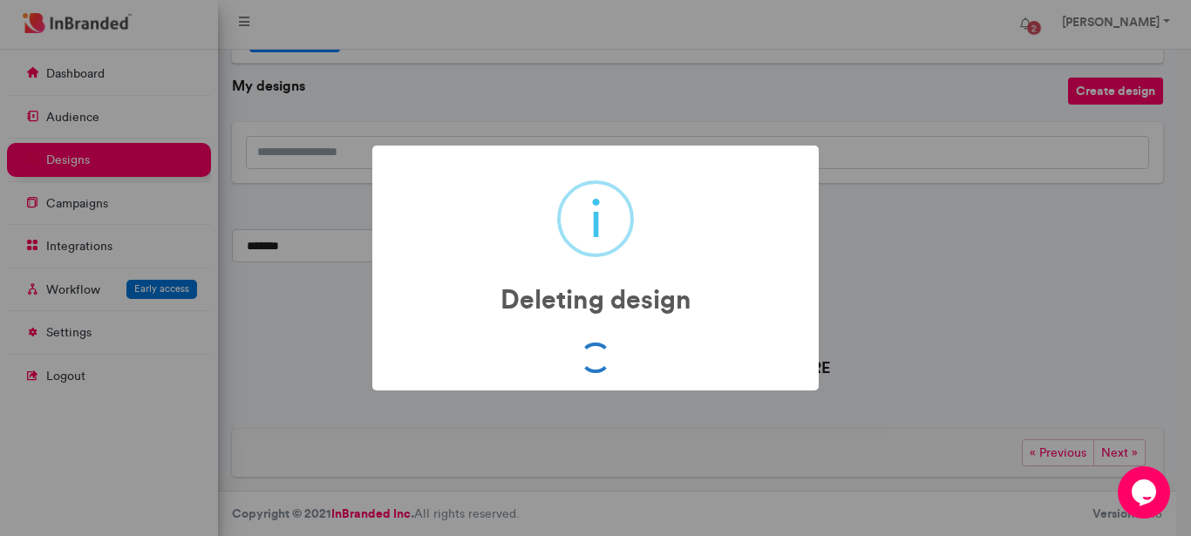
click at [345, 235] on div "i Deleting design × OK No Cancel" at bounding box center [595, 268] width 1191 height 536
drag, startPoint x: 427, startPoint y: 227, endPoint x: 441, endPoint y: 222, distance: 14.9
click at [434, 224] on div "i Deleting design ×" at bounding box center [596, 244] width 412 height 162
drag, startPoint x: 441, startPoint y: 222, endPoint x: 230, endPoint y: 110, distance: 238.8
click at [432, 210] on div "i Deleting design ×" at bounding box center [596, 244] width 412 height 162
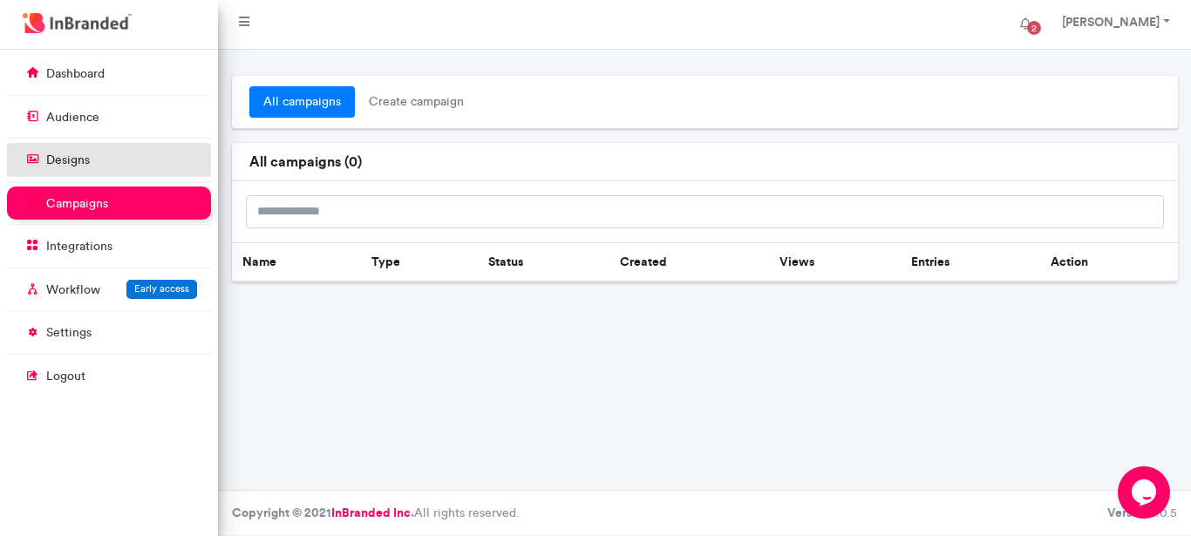
click at [126, 166] on link "designs" at bounding box center [109, 159] width 204 height 33
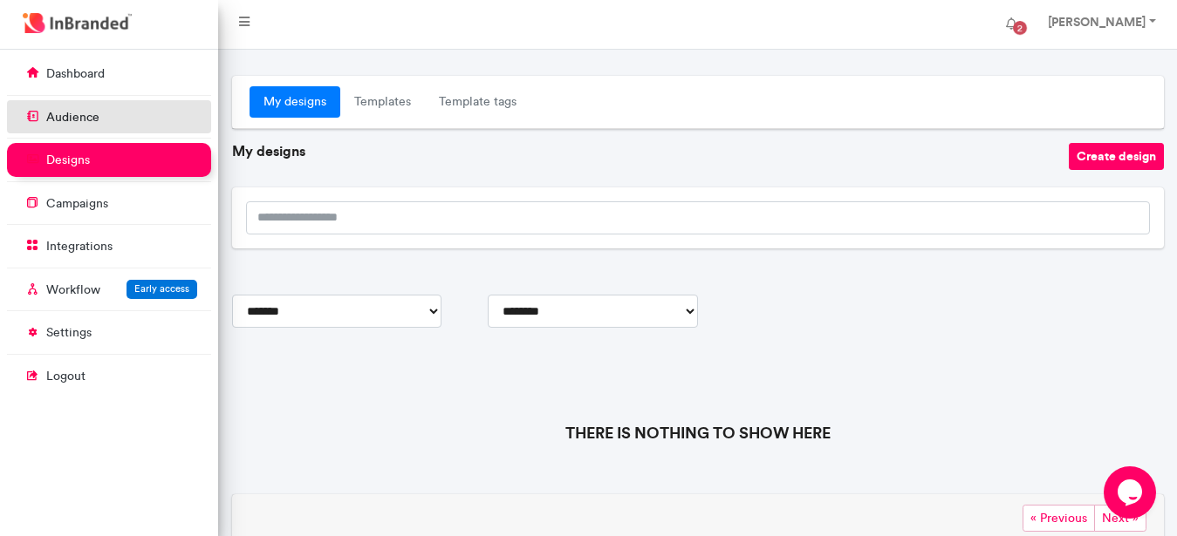
click at [114, 127] on link "audience" at bounding box center [109, 116] width 204 height 33
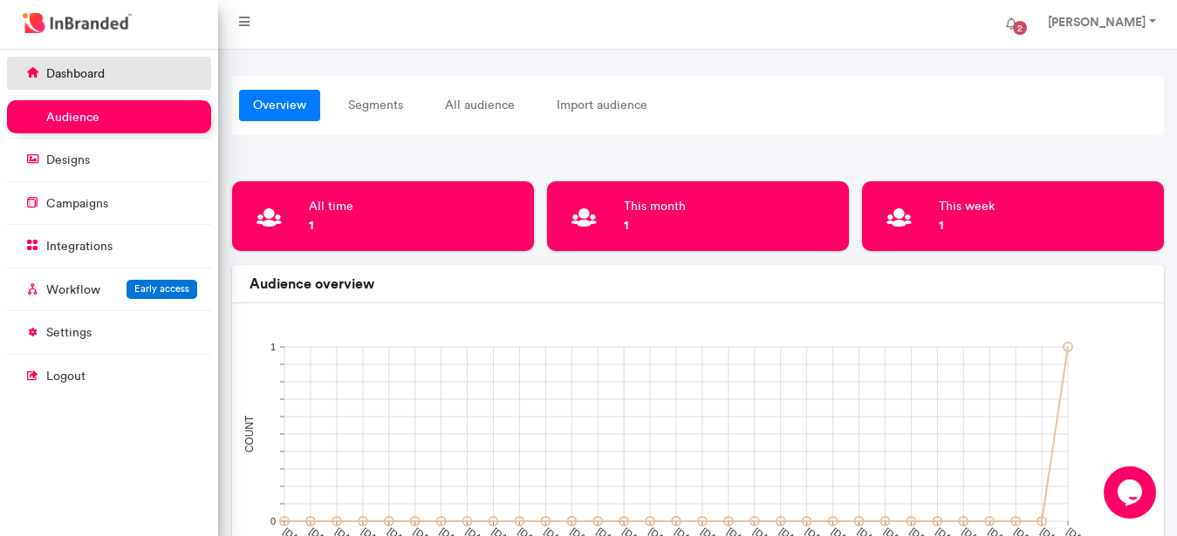
click at [40, 76] on icon at bounding box center [33, 72] width 22 height 19
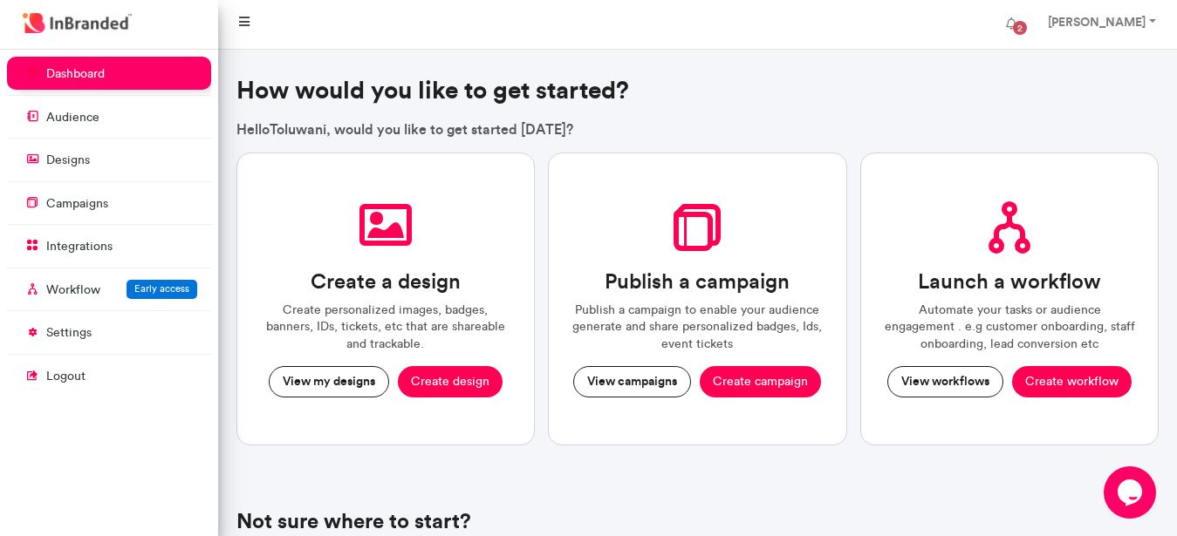
click at [250, 17] on link at bounding box center [244, 24] width 38 height 35
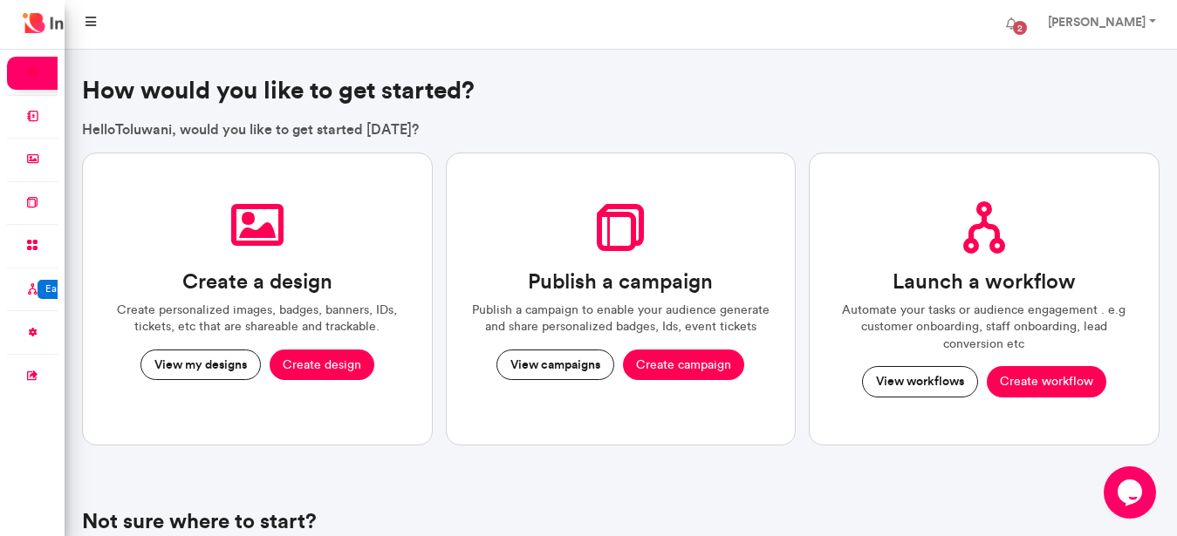
scroll to position [487, 64]
click at [88, 24] on icon at bounding box center [90, 22] width 10 height 12
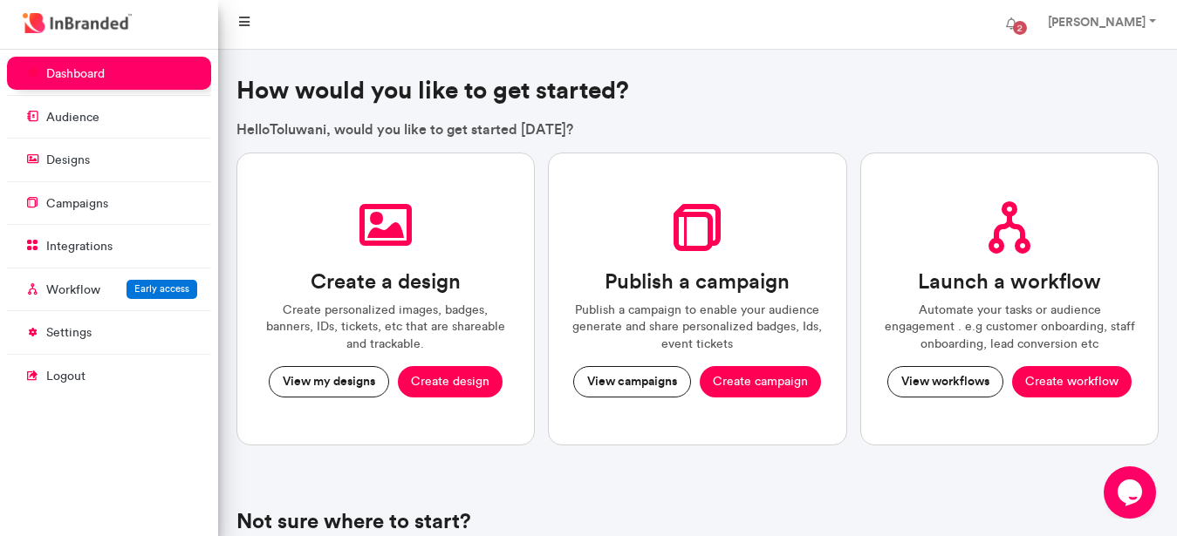
scroll to position [487, 218]
click at [240, 29] on link at bounding box center [244, 24] width 38 height 35
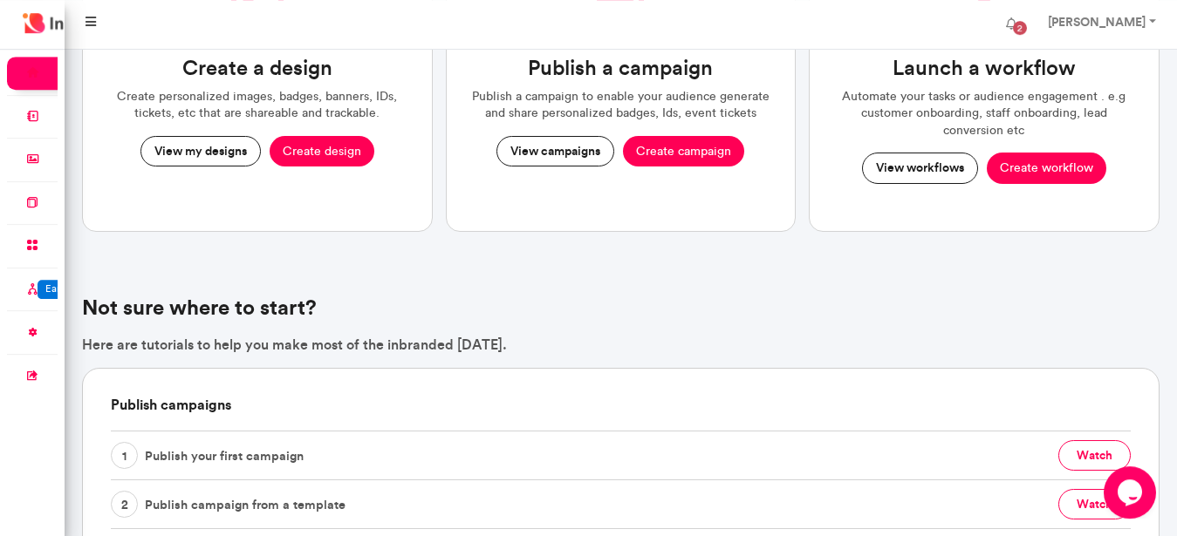
scroll to position [0, 0]
